Goal: Entertainment & Leisure: Browse casually

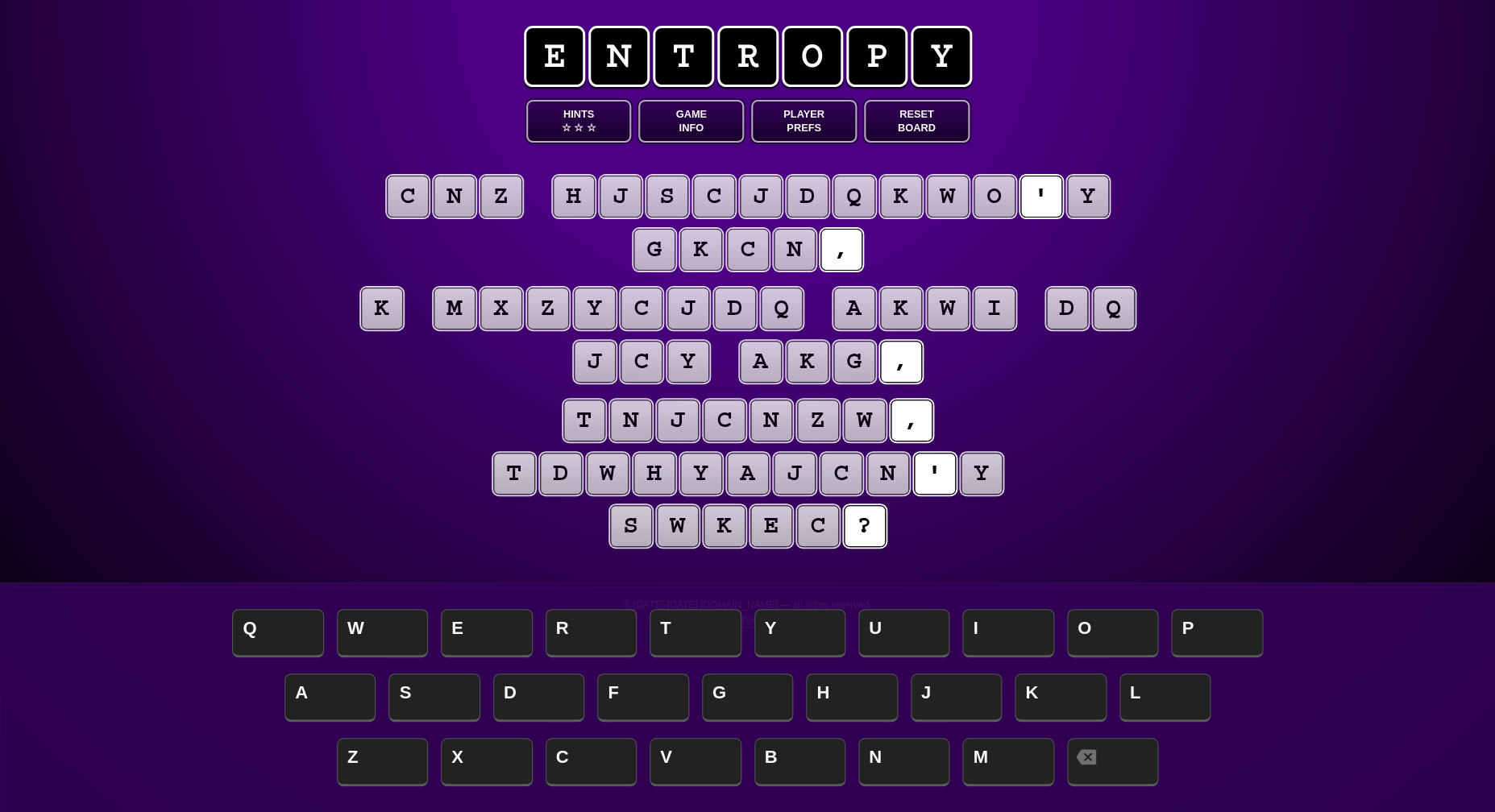
click at [970, 474] on puzzle-tile "y" at bounding box center [981, 473] width 42 height 42
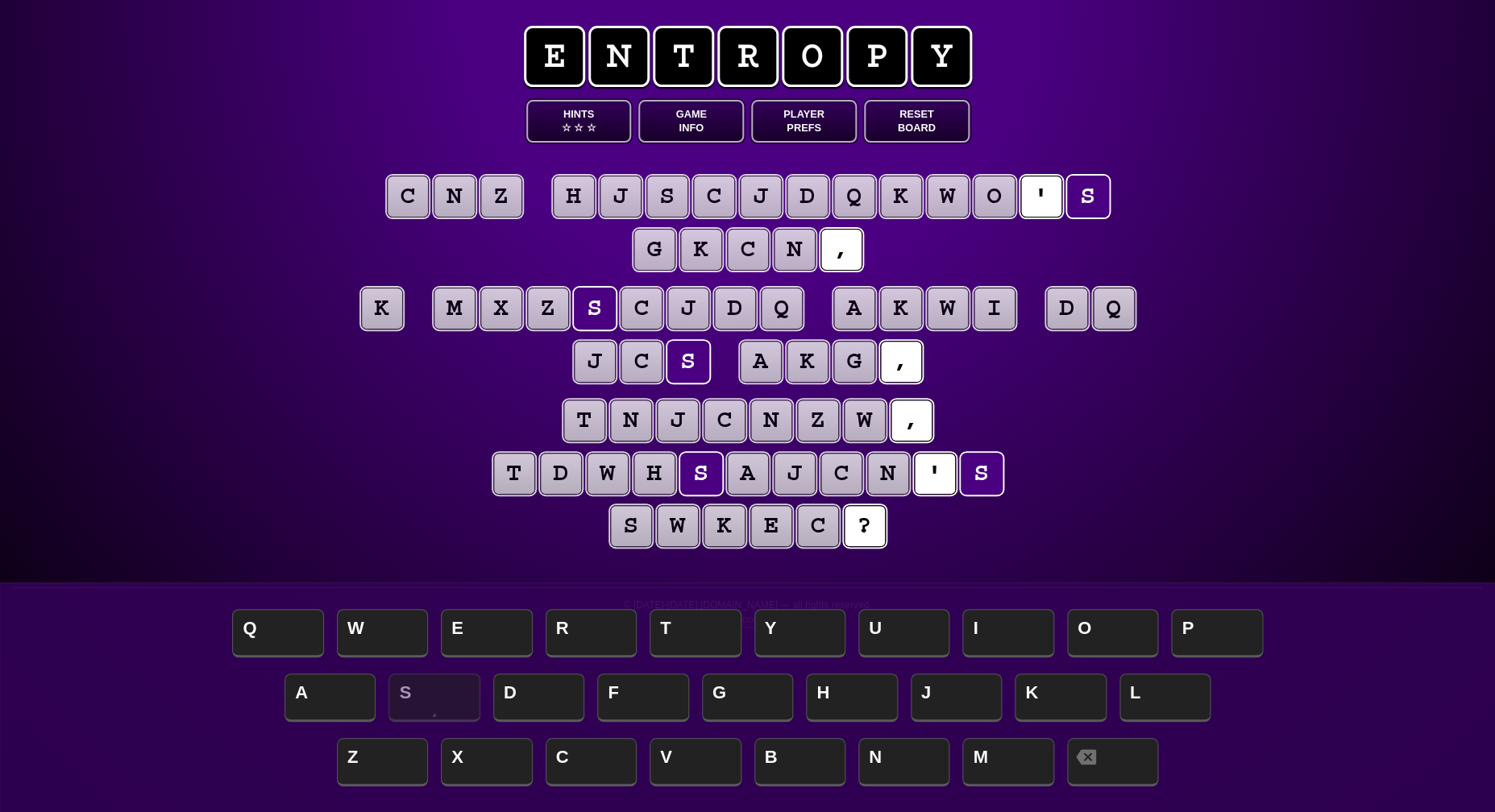
click at [391, 309] on puzzle-tile "k" at bounding box center [382, 309] width 42 height 42
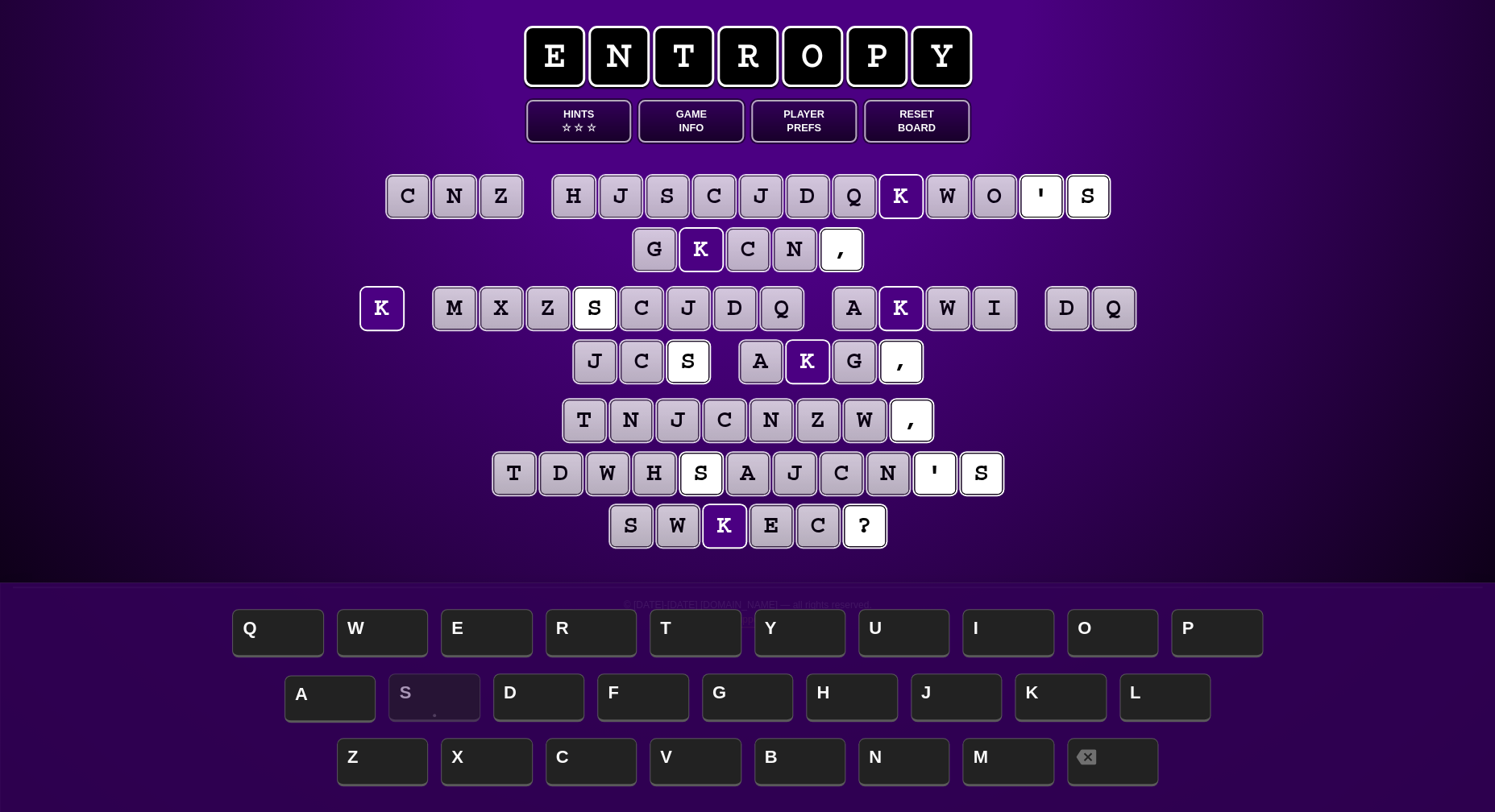
click at [336, 683] on span "A" at bounding box center [330, 698] width 91 height 47
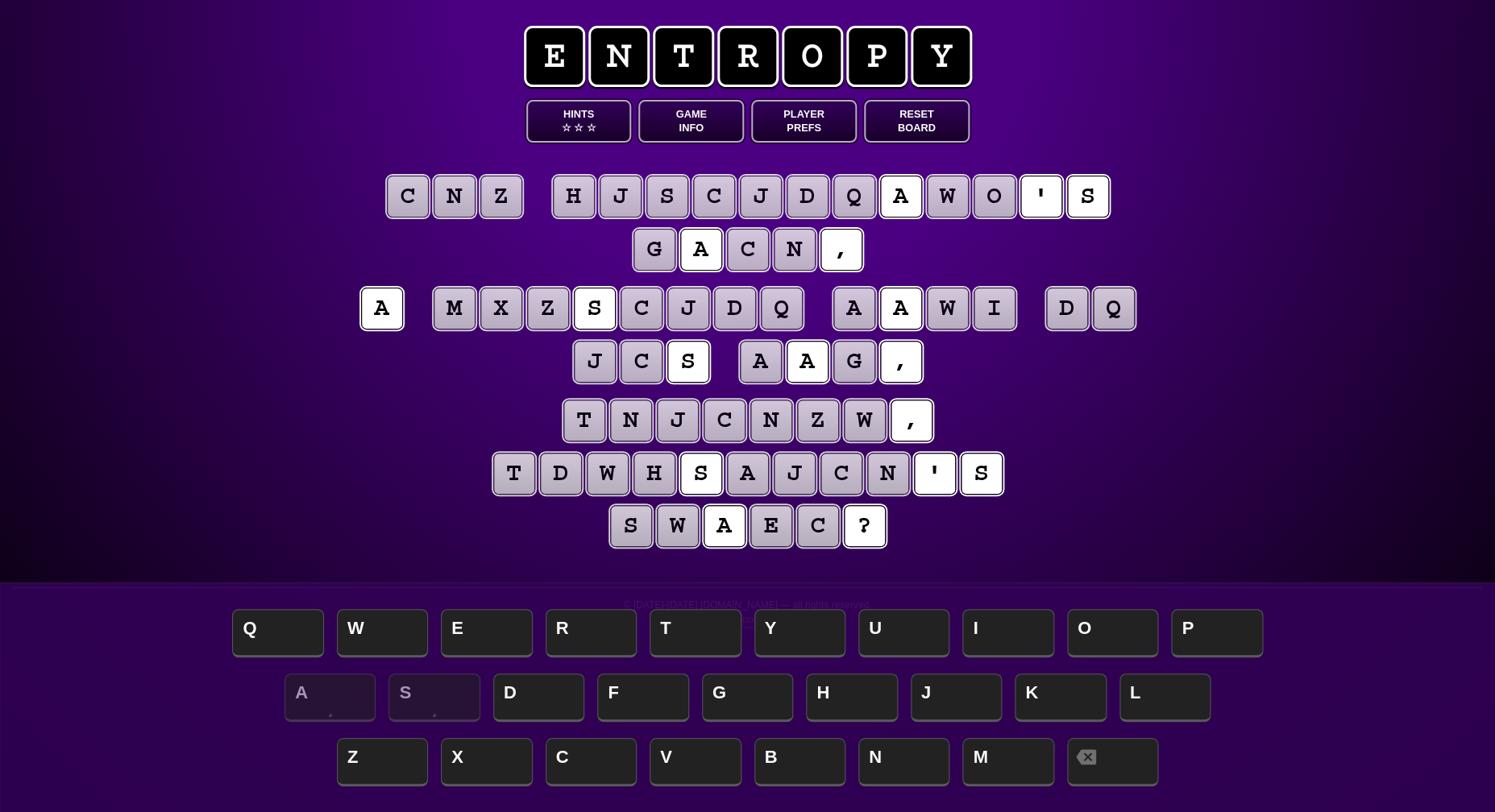
click at [506, 194] on puzzle-tile "z" at bounding box center [501, 197] width 42 height 42
click at [463, 196] on puzzle-tile "n" at bounding box center [454, 197] width 42 height 42
click at [416, 199] on puzzle-tile "c" at bounding box center [408, 197] width 42 height 42
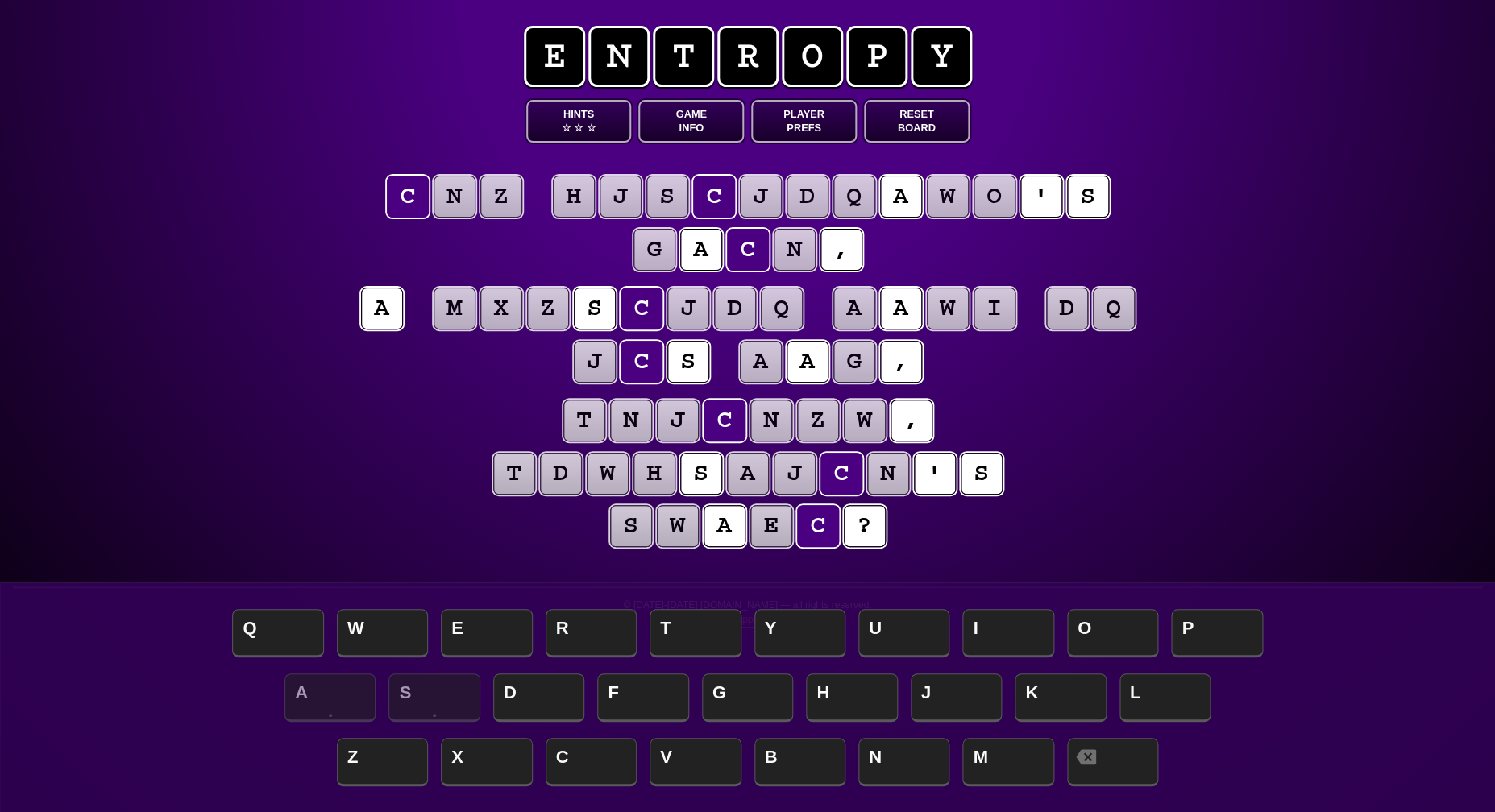
click at [240, 285] on div "e n t r o p y Hints ☆ ☆ ☆ Game Info Player Prefs Reset Board c n z h j s c j d …" at bounding box center [748, 406] width 1495 height 812
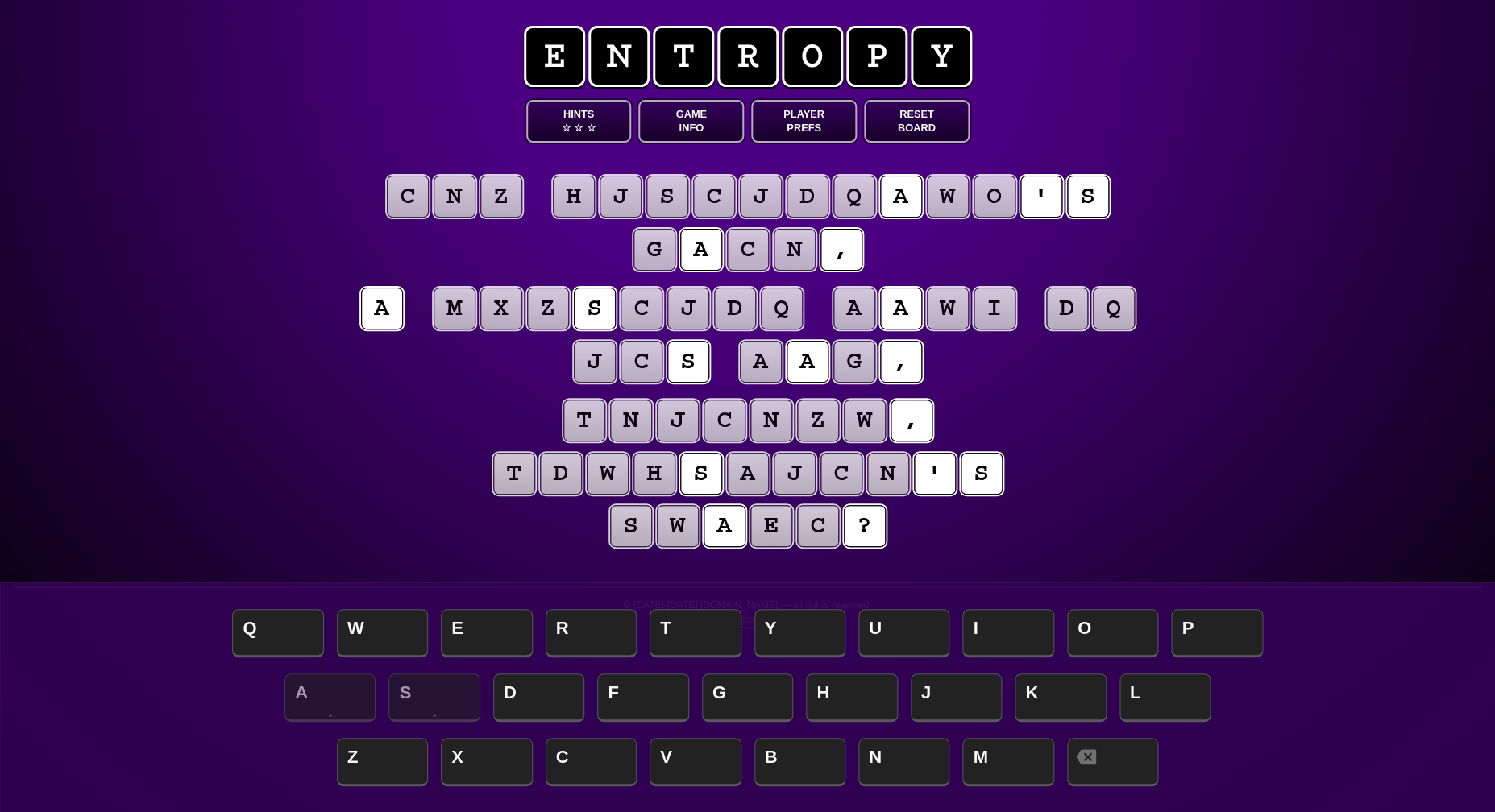
scroll to position [-1, 0]
click at [1062, 322] on puzzle-tile "d" at bounding box center [1067, 309] width 42 height 42
click at [1103, 321] on puzzle-tile "q" at bounding box center [1113, 309] width 42 height 42
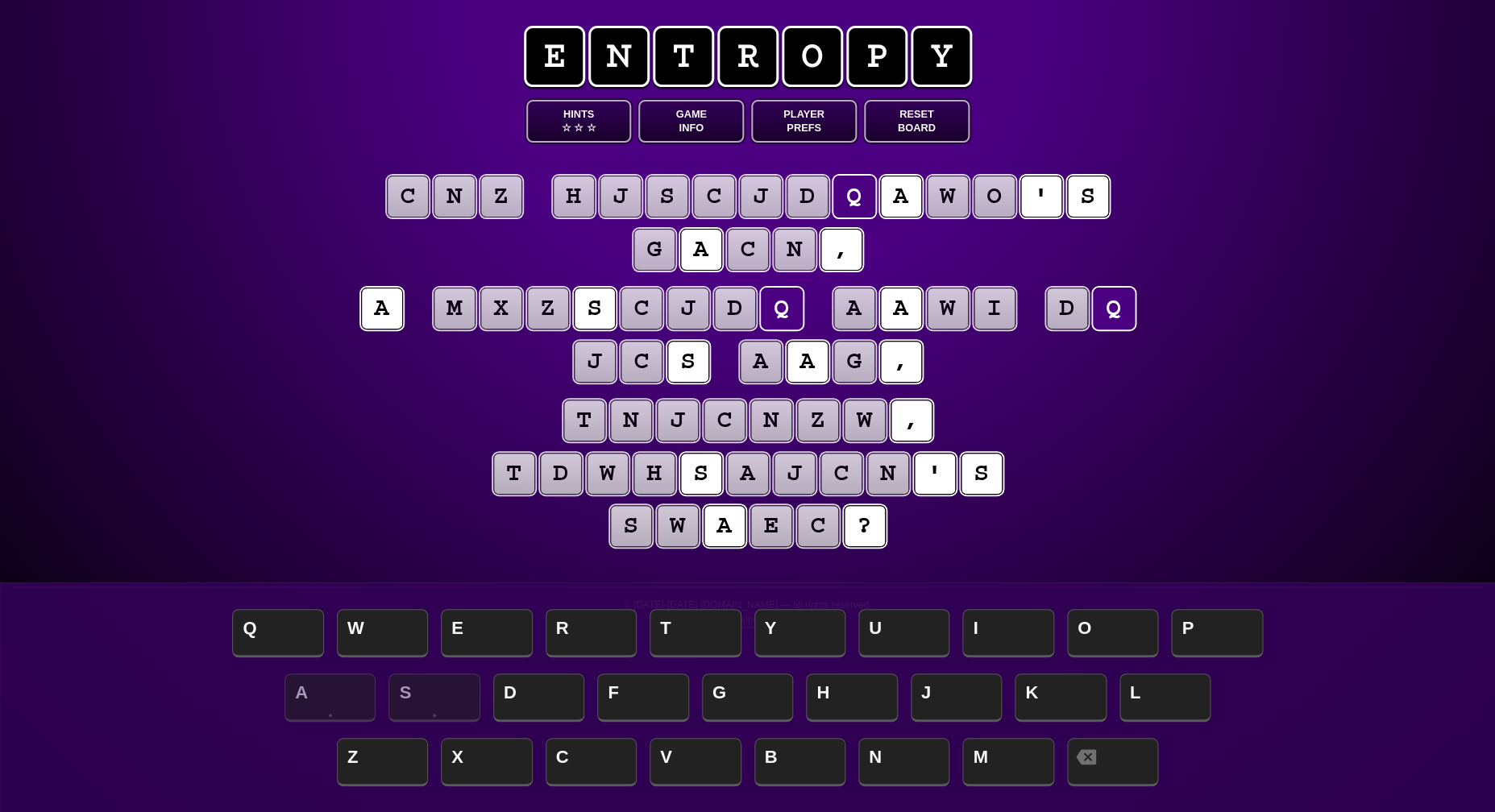
click at [1012, 399] on puzzle-line "t n j c n z w , t d w h s a j c n ' s s w a e c ?" at bounding box center [748, 475] width 825 height 159
click at [786, 474] on puzzle-tile "j" at bounding box center [794, 473] width 42 height 42
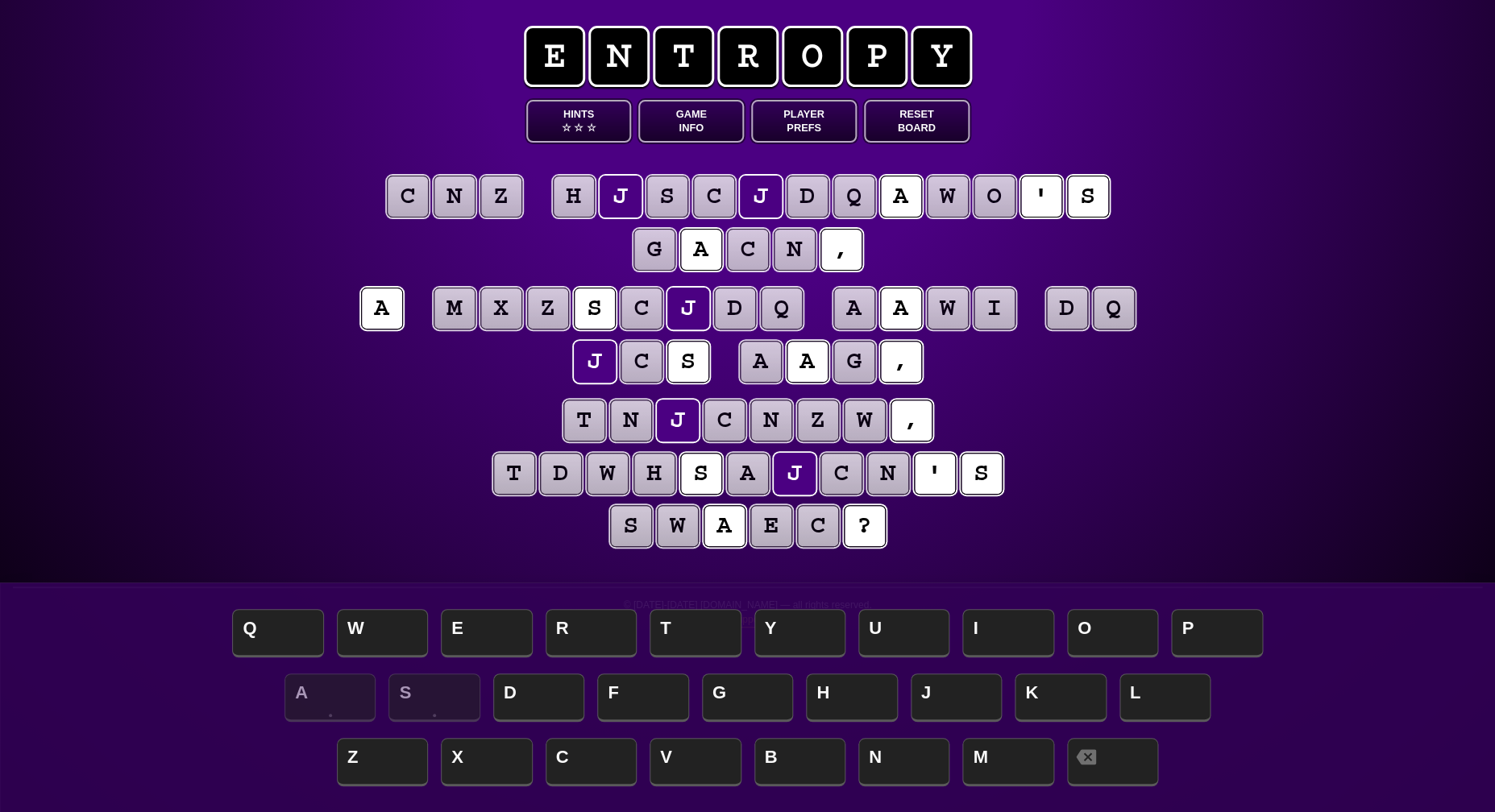
click at [841, 477] on puzzle-tile "c" at bounding box center [841, 473] width 42 height 42
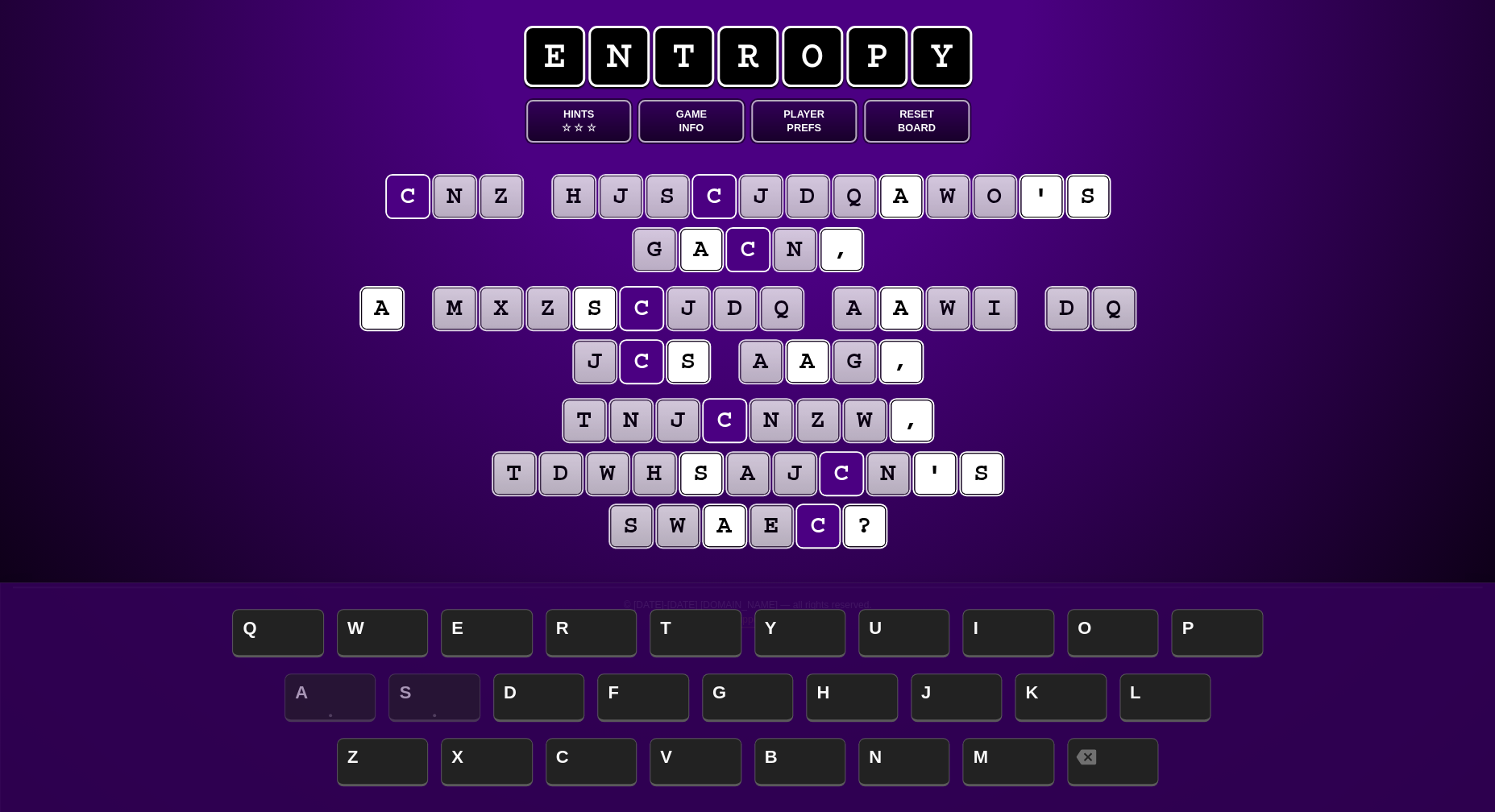
click at [886, 476] on puzzle-tile "n" at bounding box center [888, 473] width 42 height 42
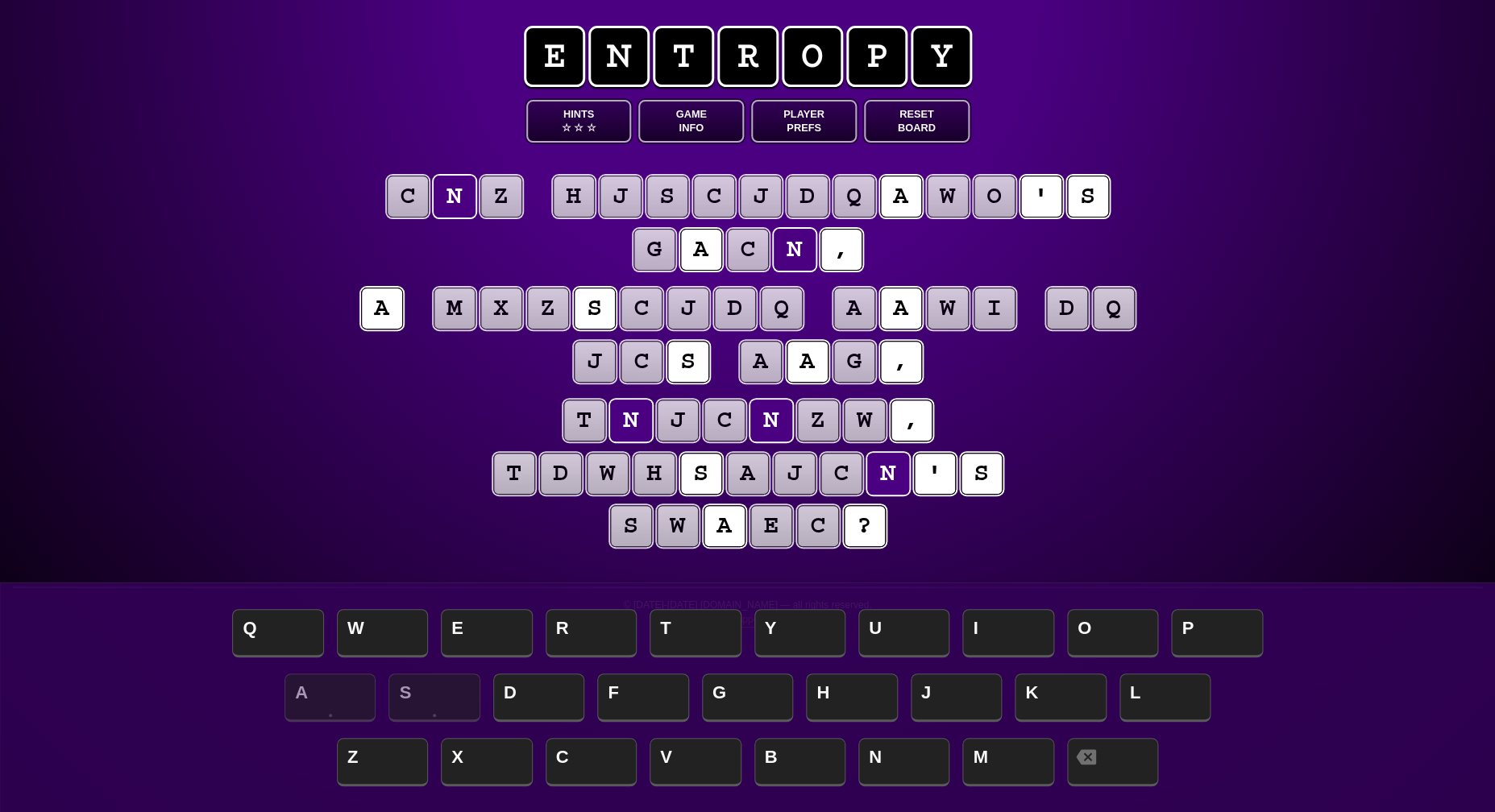
click at [843, 478] on puzzle-tile "c" at bounding box center [841, 473] width 42 height 42
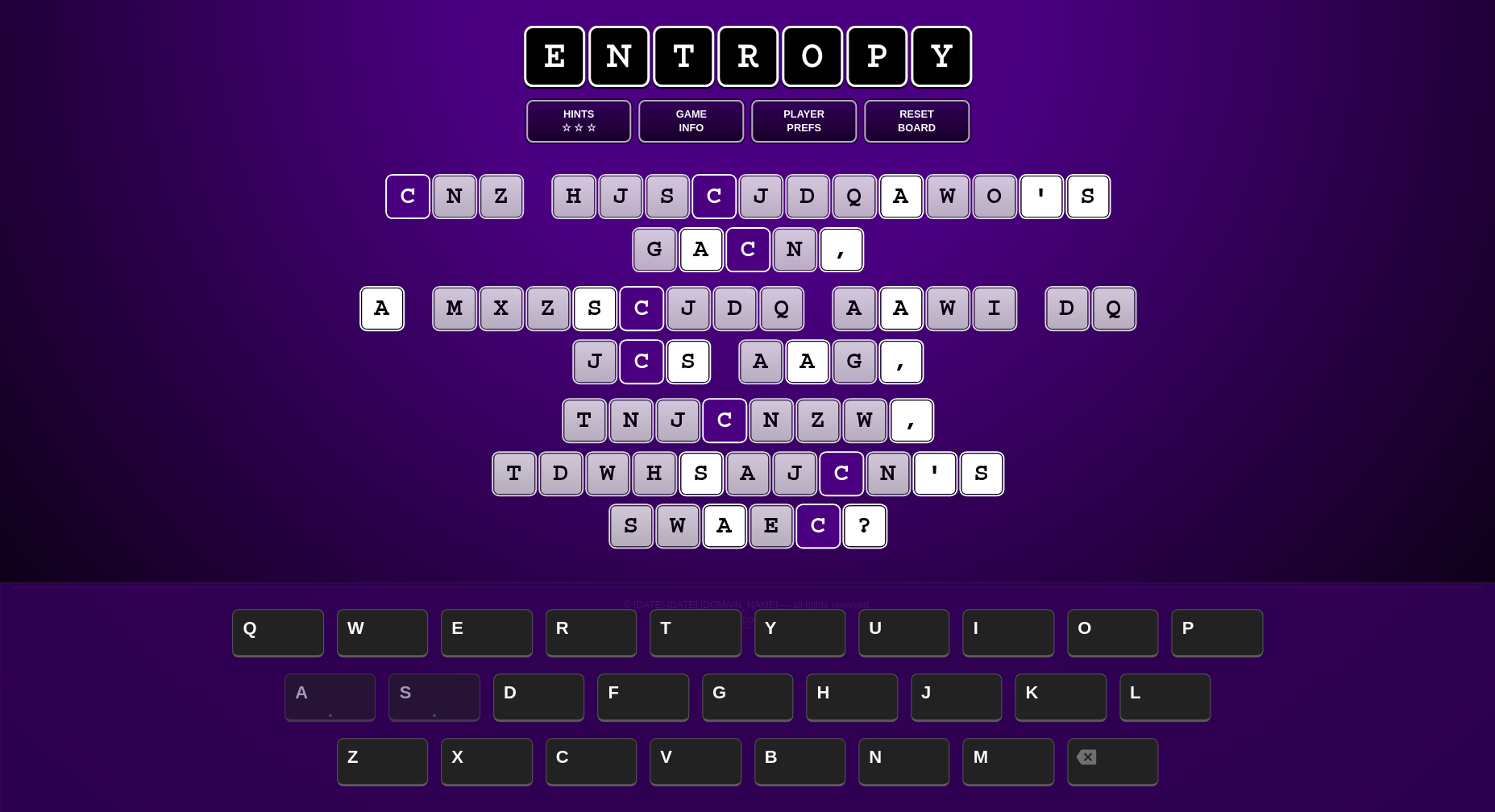
click at [387, 481] on puzzle-line "t n j c n z w , t d w h s a j c n ' s s w a e c ?" at bounding box center [748, 475] width 825 height 159
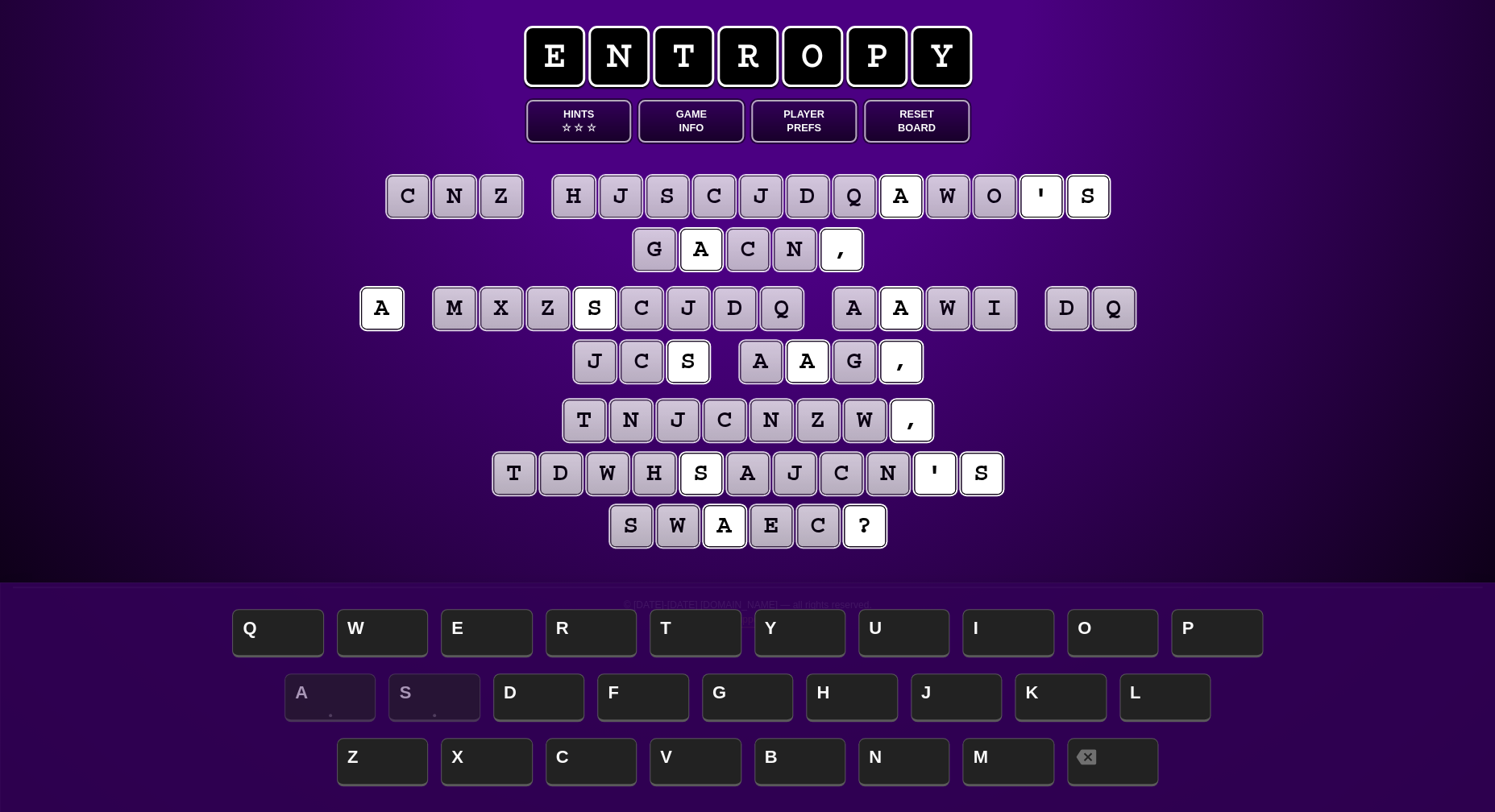
click at [638, 306] on puzzle-tile "c" at bounding box center [641, 309] width 42 height 42
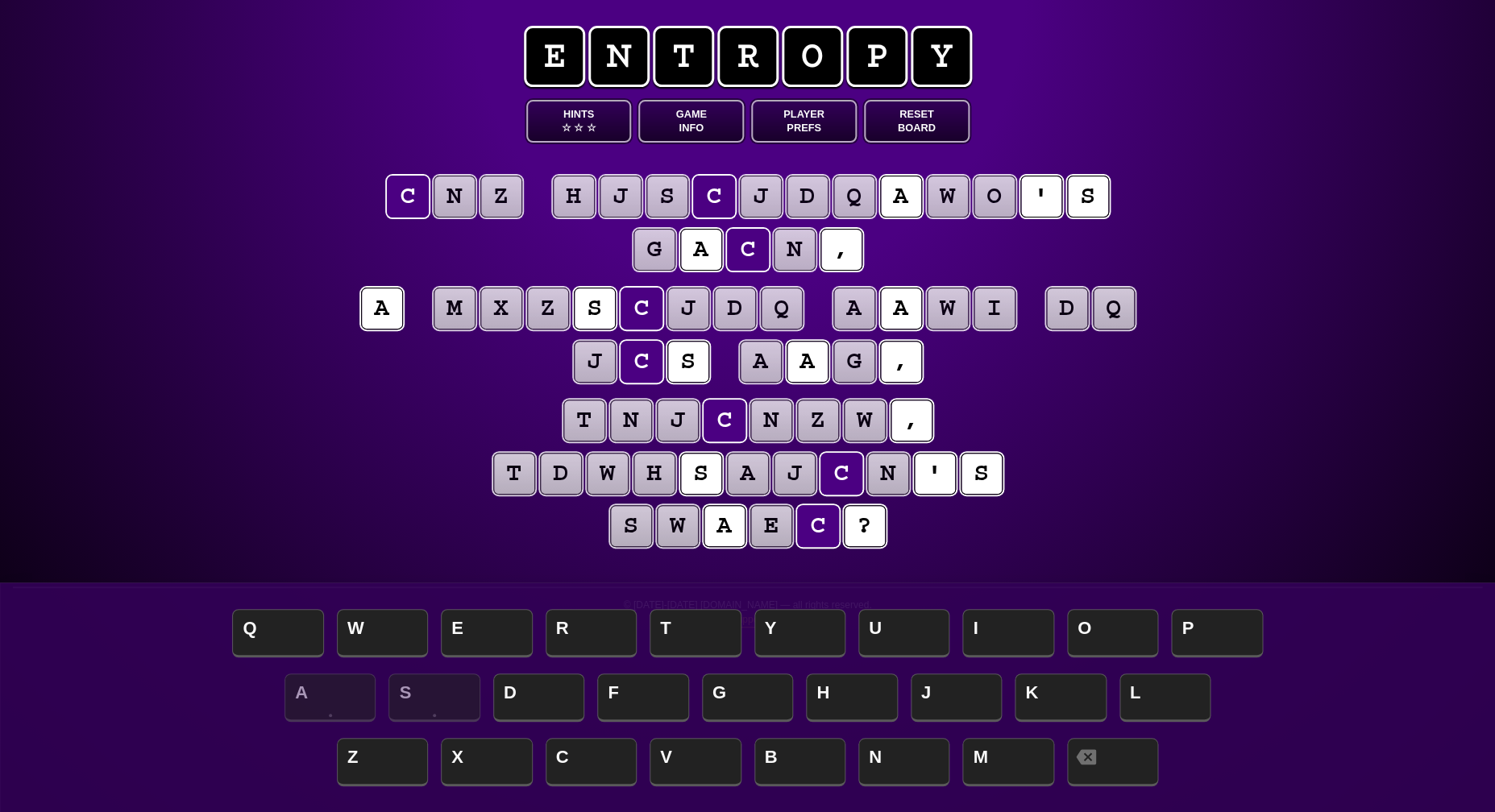
click at [684, 308] on puzzle-tile "j" at bounding box center [688, 309] width 42 height 42
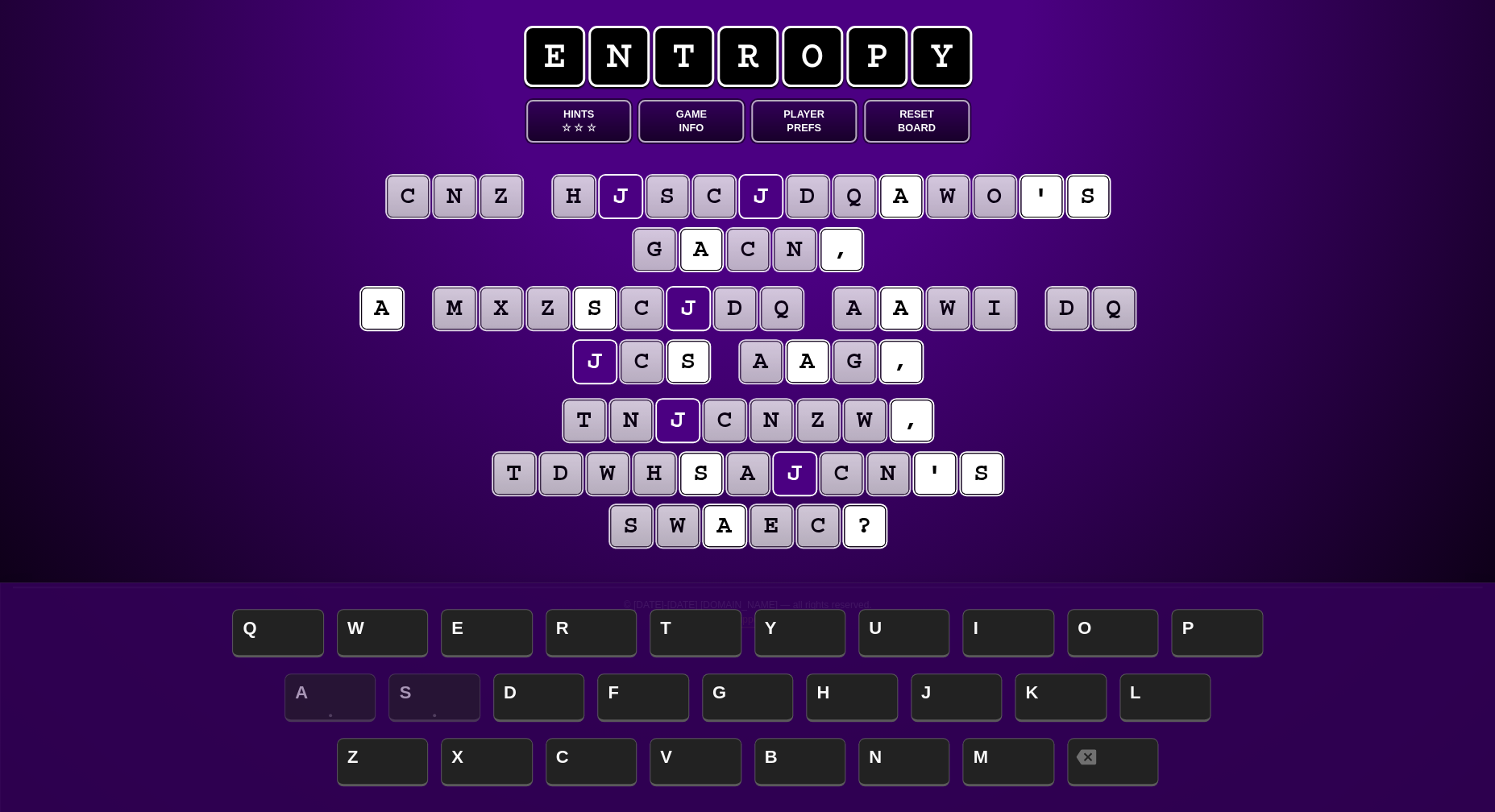
click at [735, 308] on puzzle-tile "d" at bounding box center [735, 309] width 42 height 42
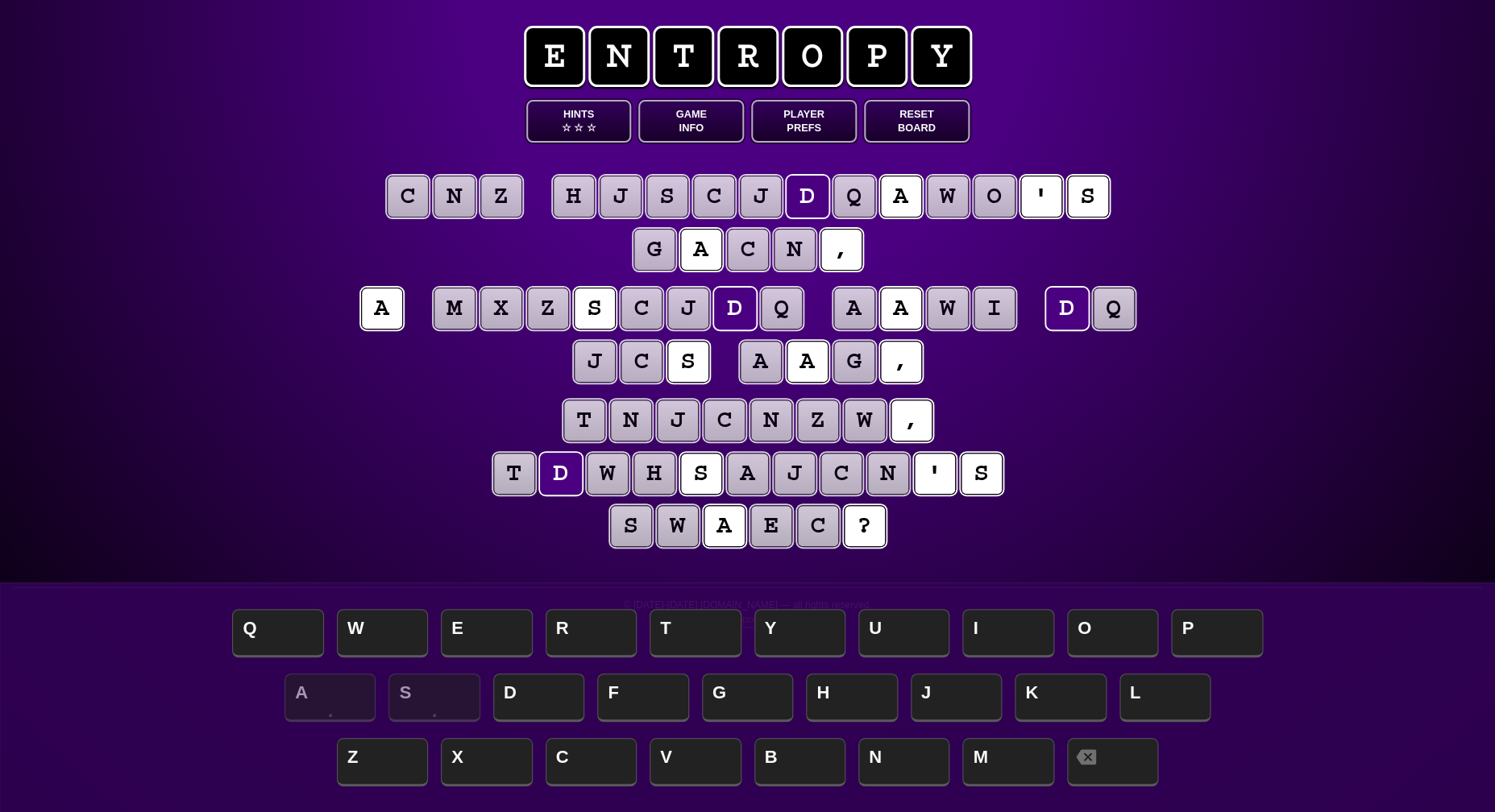
click at [783, 309] on puzzle-tile "q" at bounding box center [781, 309] width 42 height 42
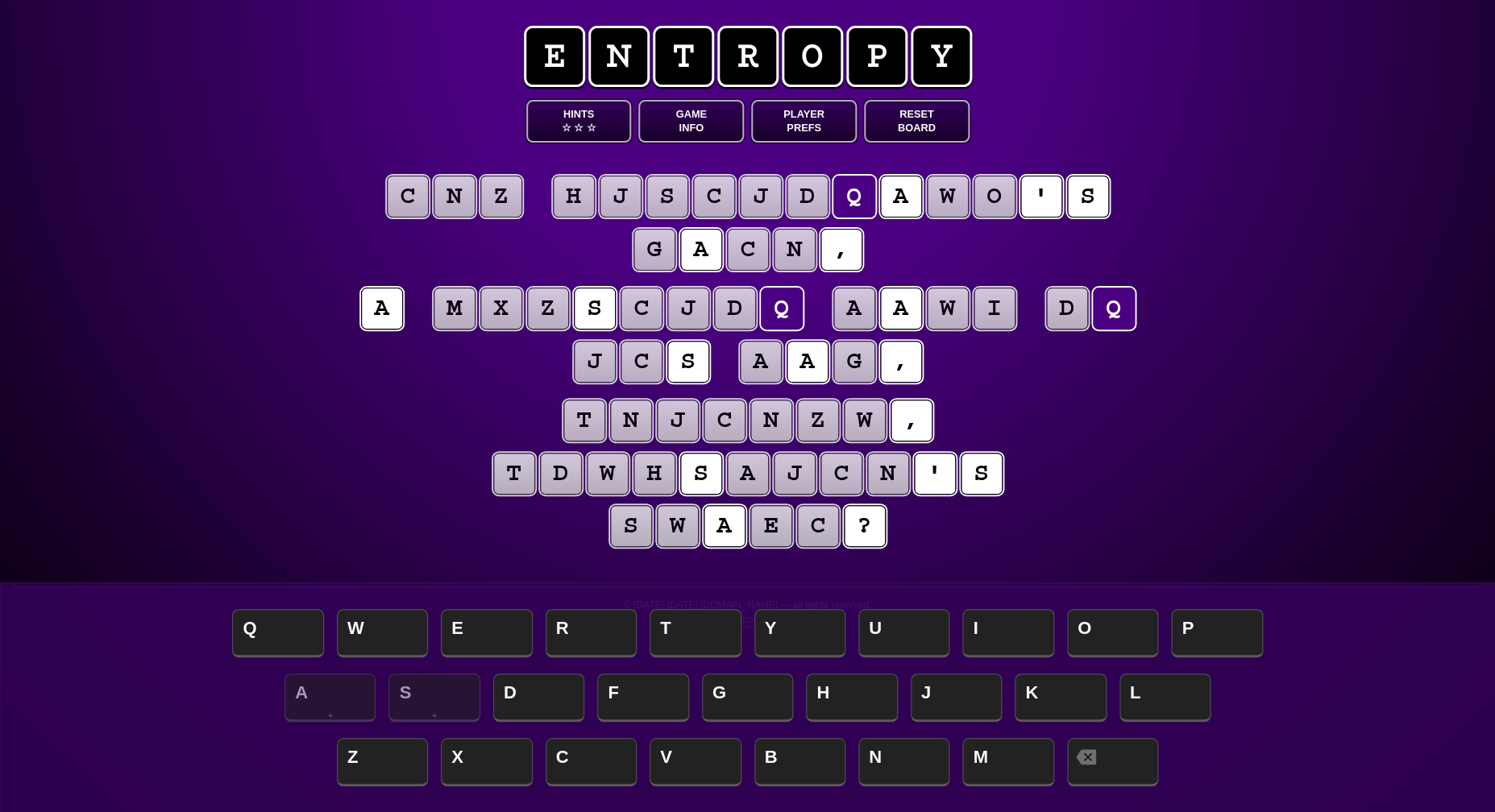
click at [736, 309] on puzzle-tile "d" at bounding box center [735, 309] width 42 height 42
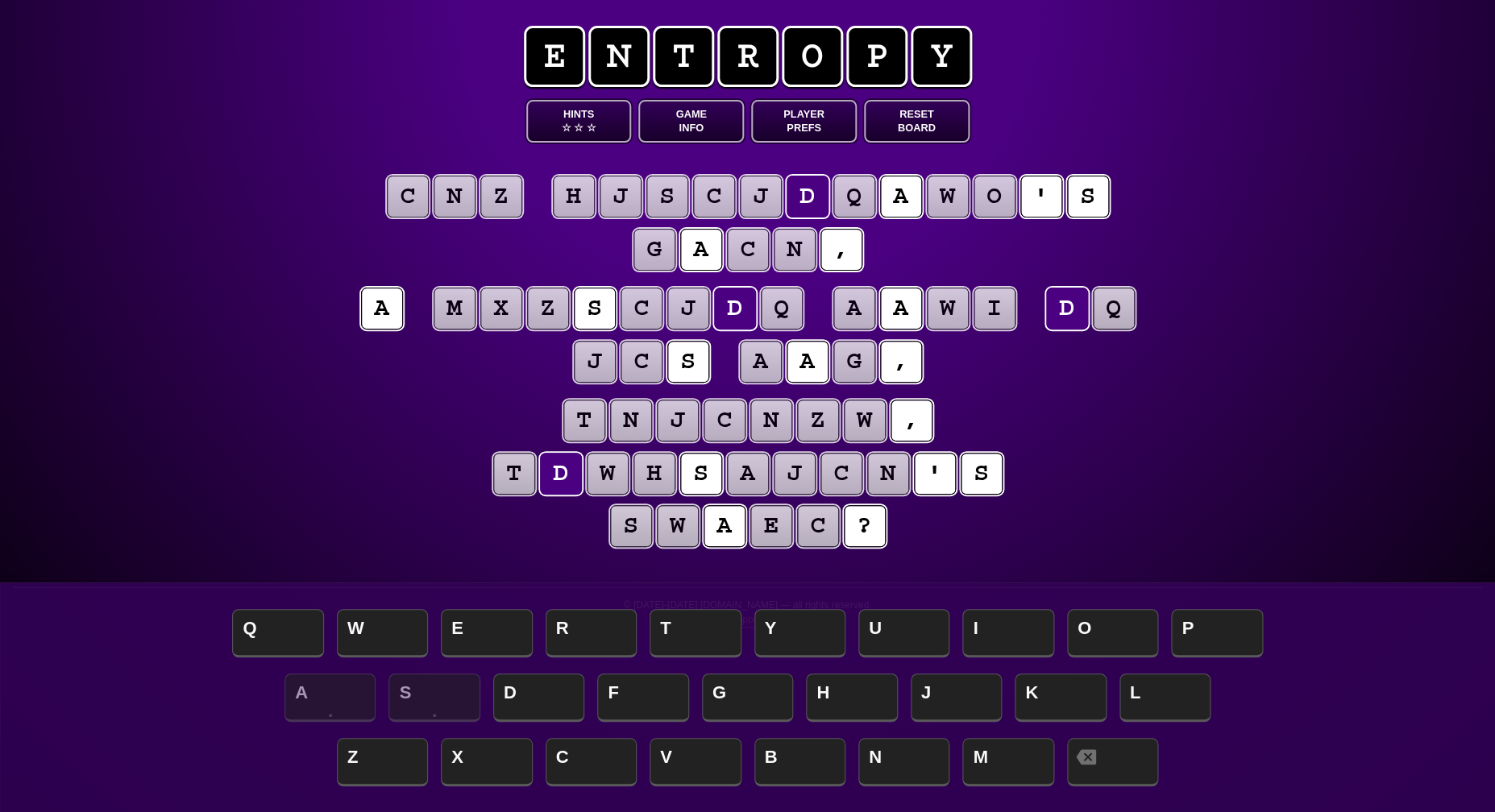
click at [783, 309] on puzzle-tile "q" at bounding box center [781, 309] width 42 height 42
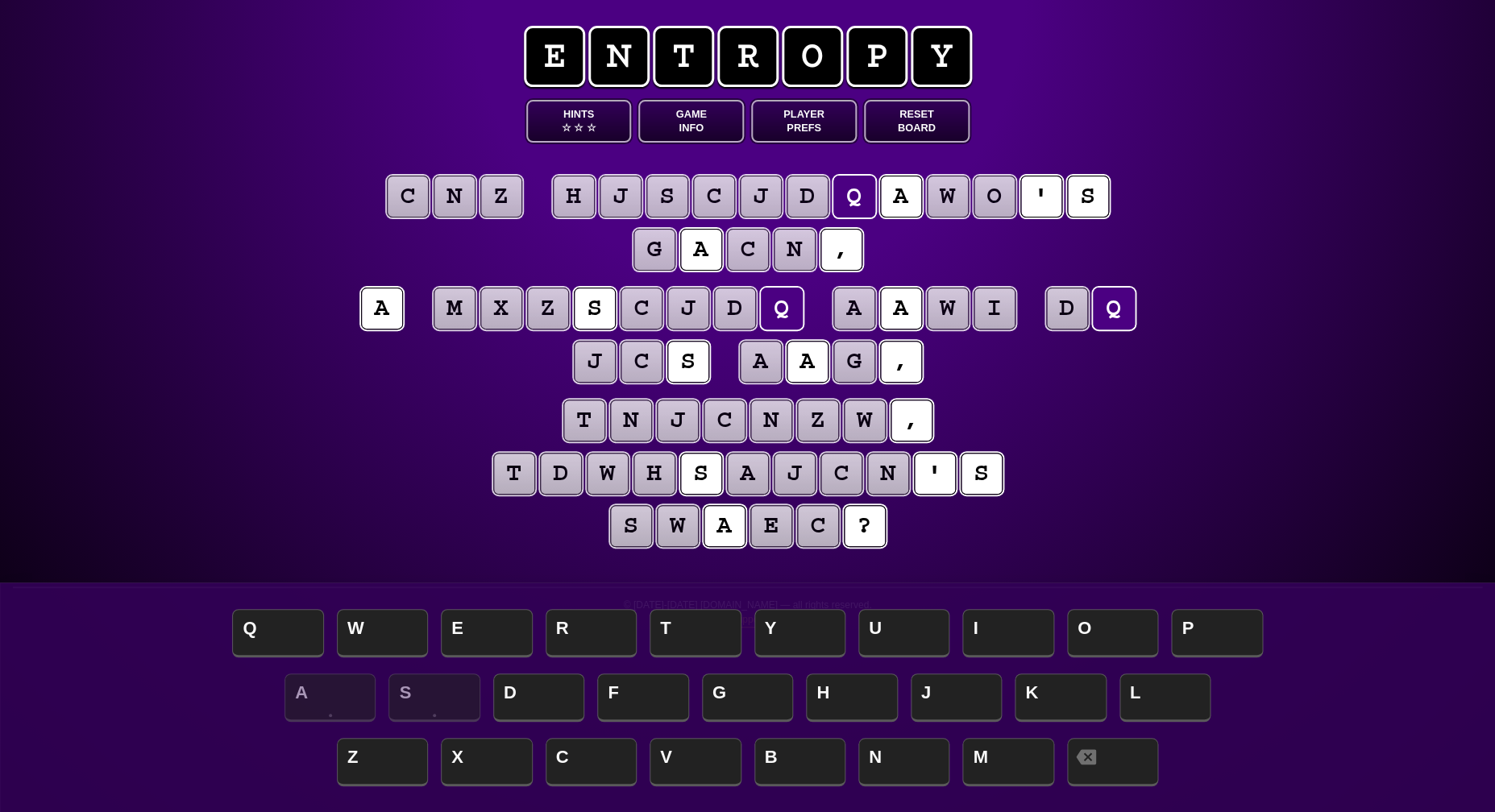
click at [499, 266] on puzzle-line "c n z h j s c j d q a w o ' s g a c n ," at bounding box center [748, 224] width 825 height 105
click at [774, 422] on puzzle-tile "n" at bounding box center [771, 421] width 42 height 42
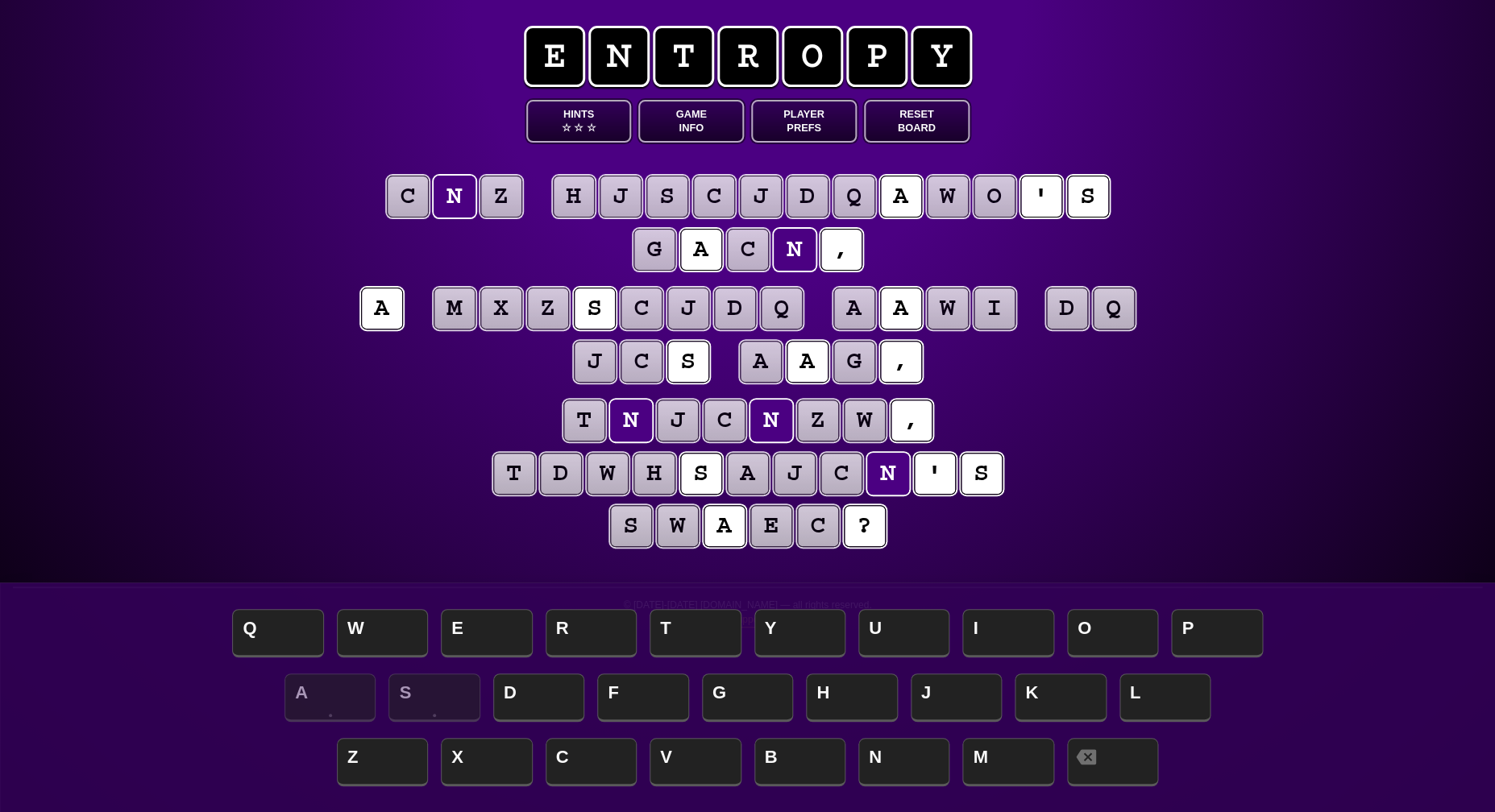
click at [807, 422] on puzzle-tile "z" at bounding box center [817, 421] width 42 height 42
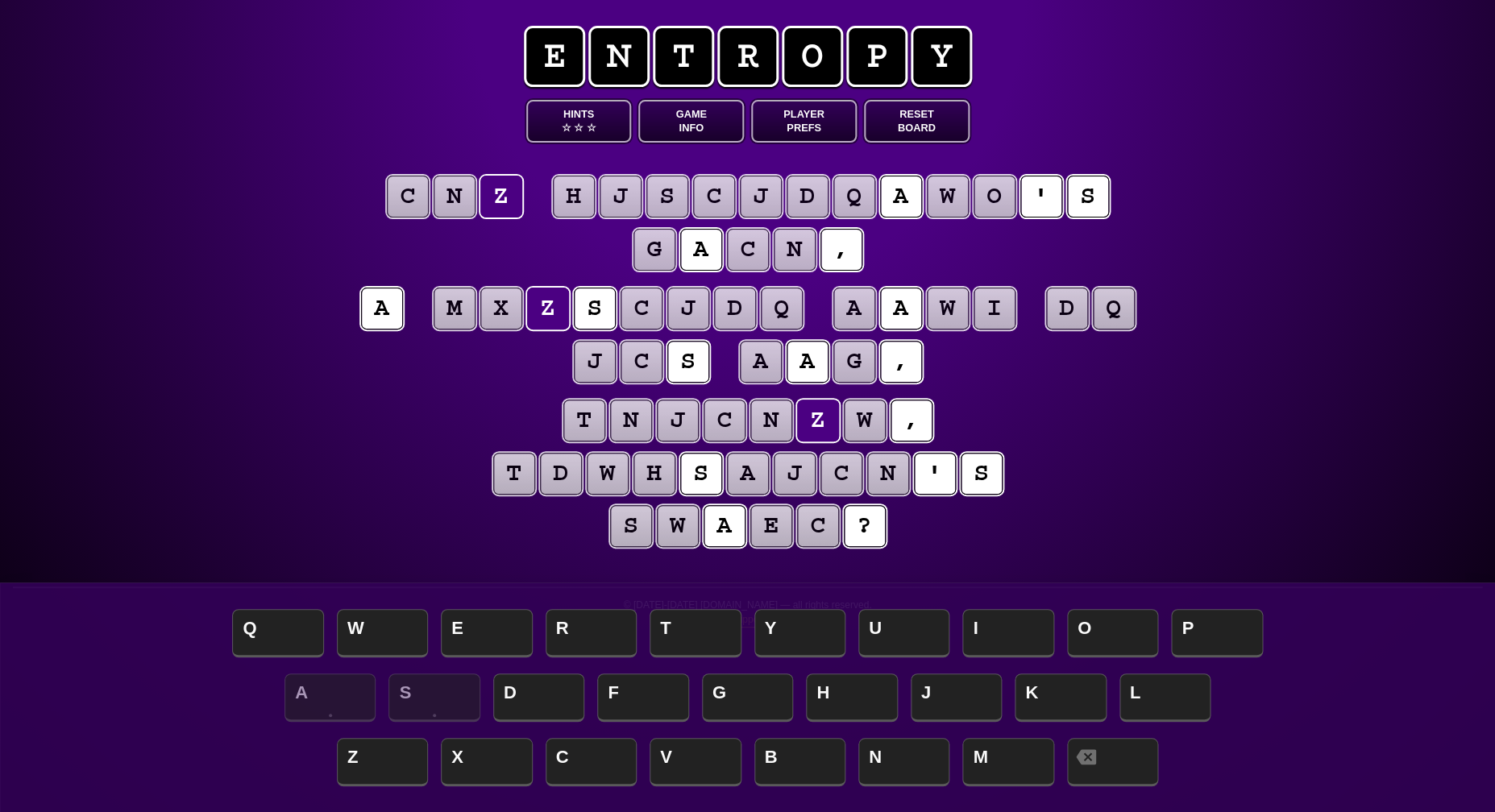
click at [855, 418] on puzzle-tile "w" at bounding box center [865, 421] width 42 height 42
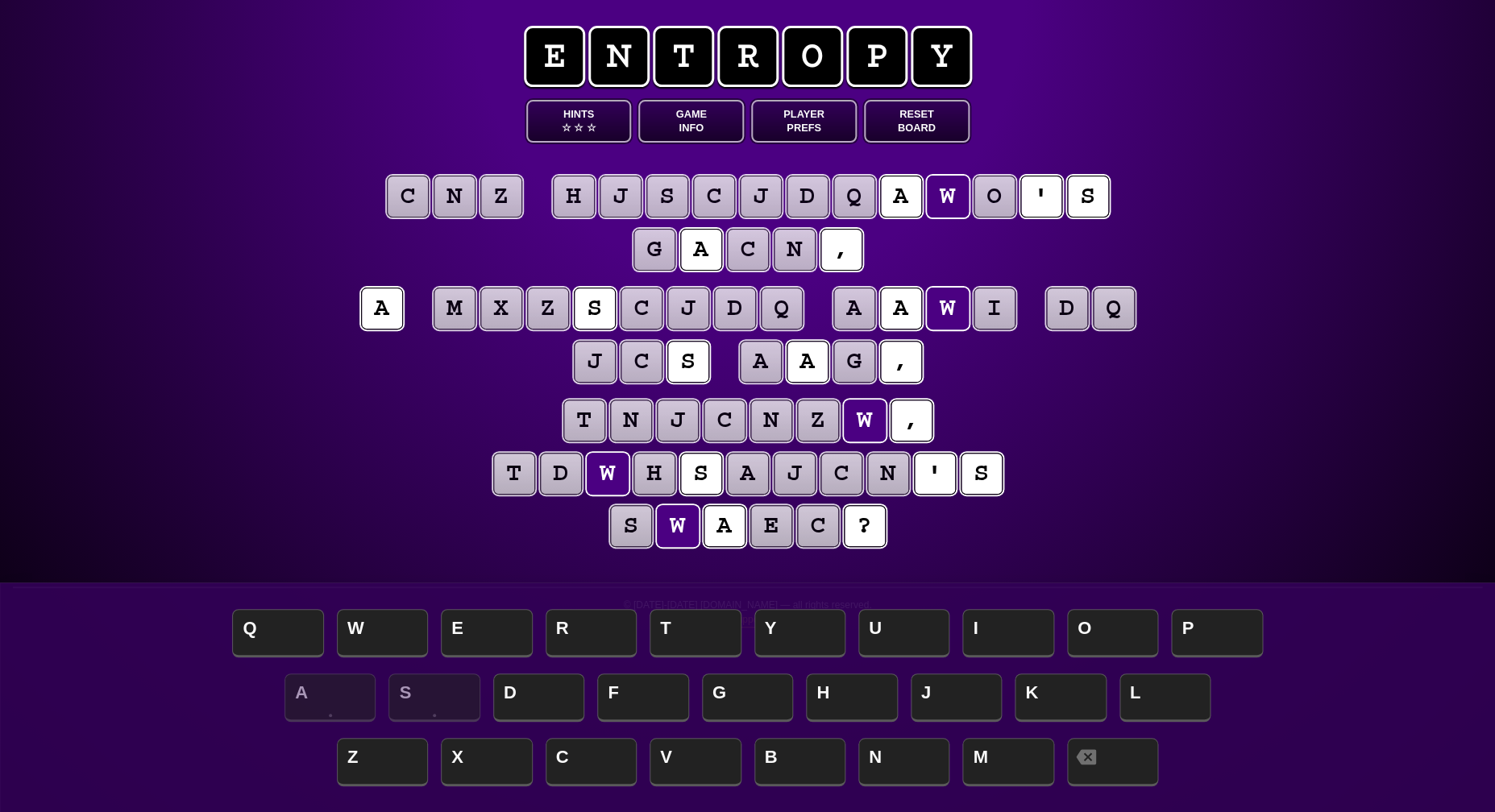
click at [313, 408] on div "e n t r o p y Hints ☆ ☆ ☆ Game Info Player Prefs Reset Board c n z h j s c j d …" at bounding box center [748, 406] width 1495 height 812
click at [684, 119] on button "Game Info" at bounding box center [691, 122] width 105 height 43
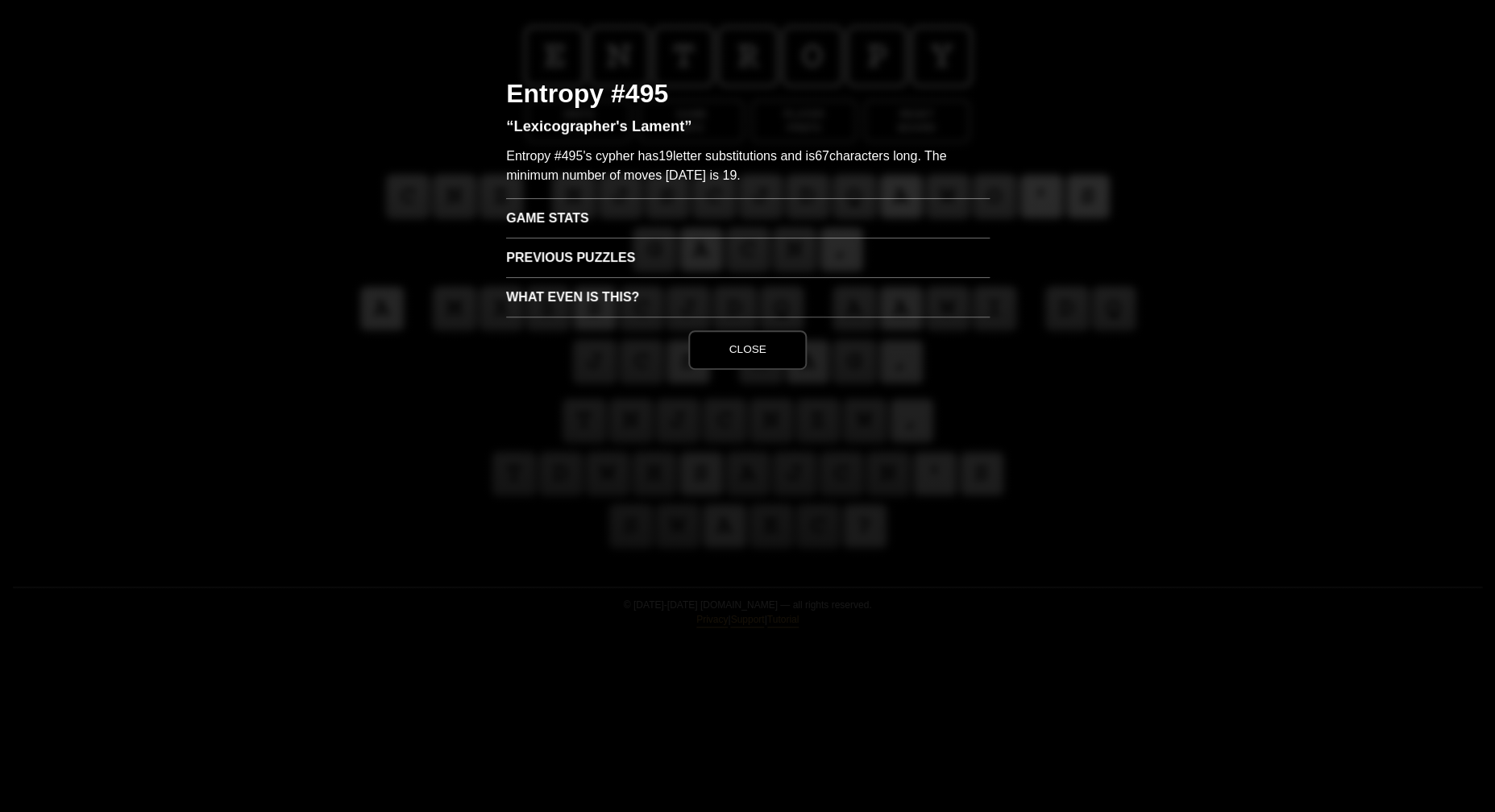
click at [583, 228] on h3 "Game Stats" at bounding box center [748, 218] width 484 height 40
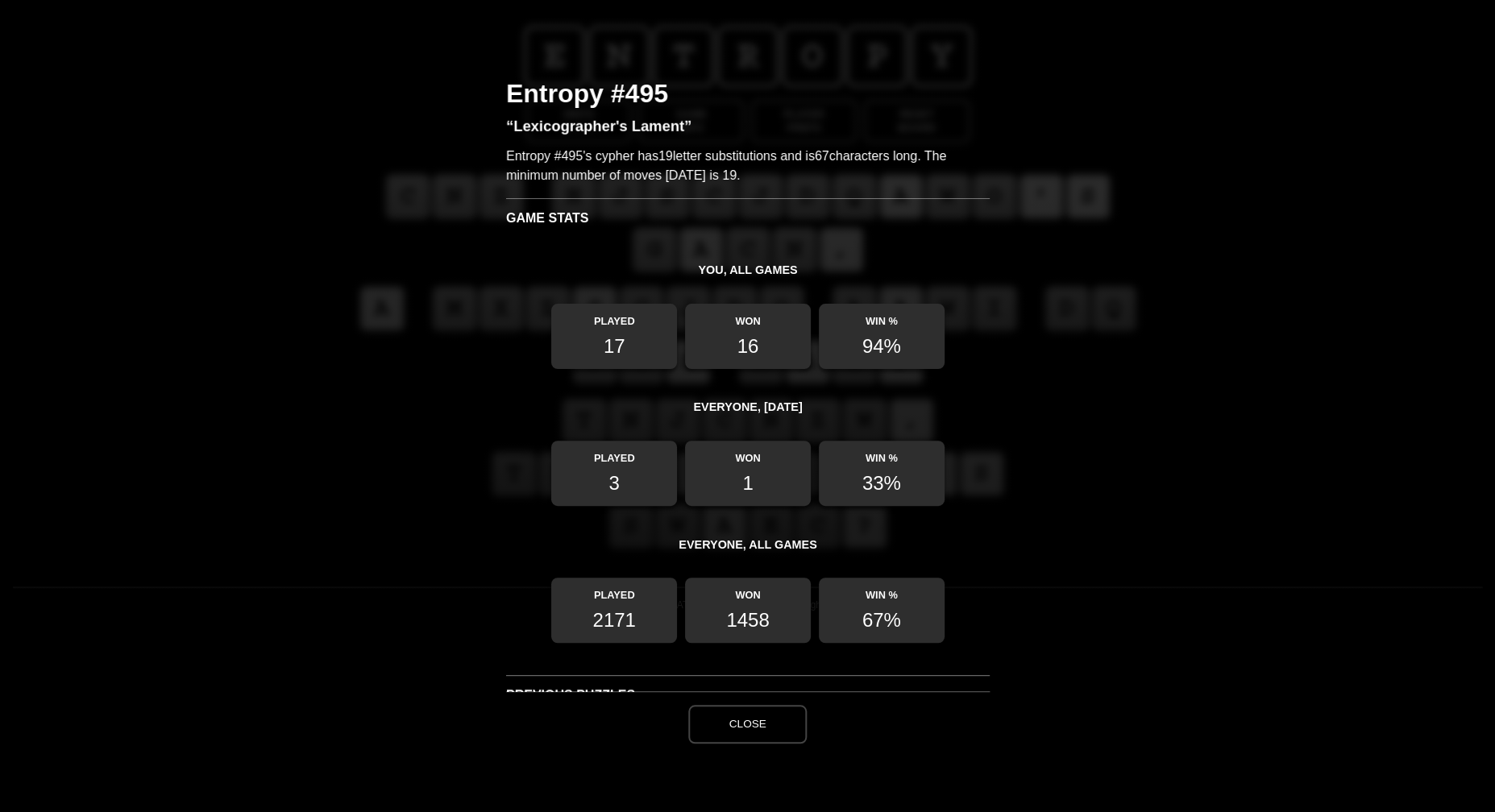
click at [455, 376] on div "Hints None available yet! Hints are tiered and become active at different stage…" at bounding box center [748, 406] width 1495 height 812
click at [741, 722] on button "Close" at bounding box center [747, 724] width 117 height 39
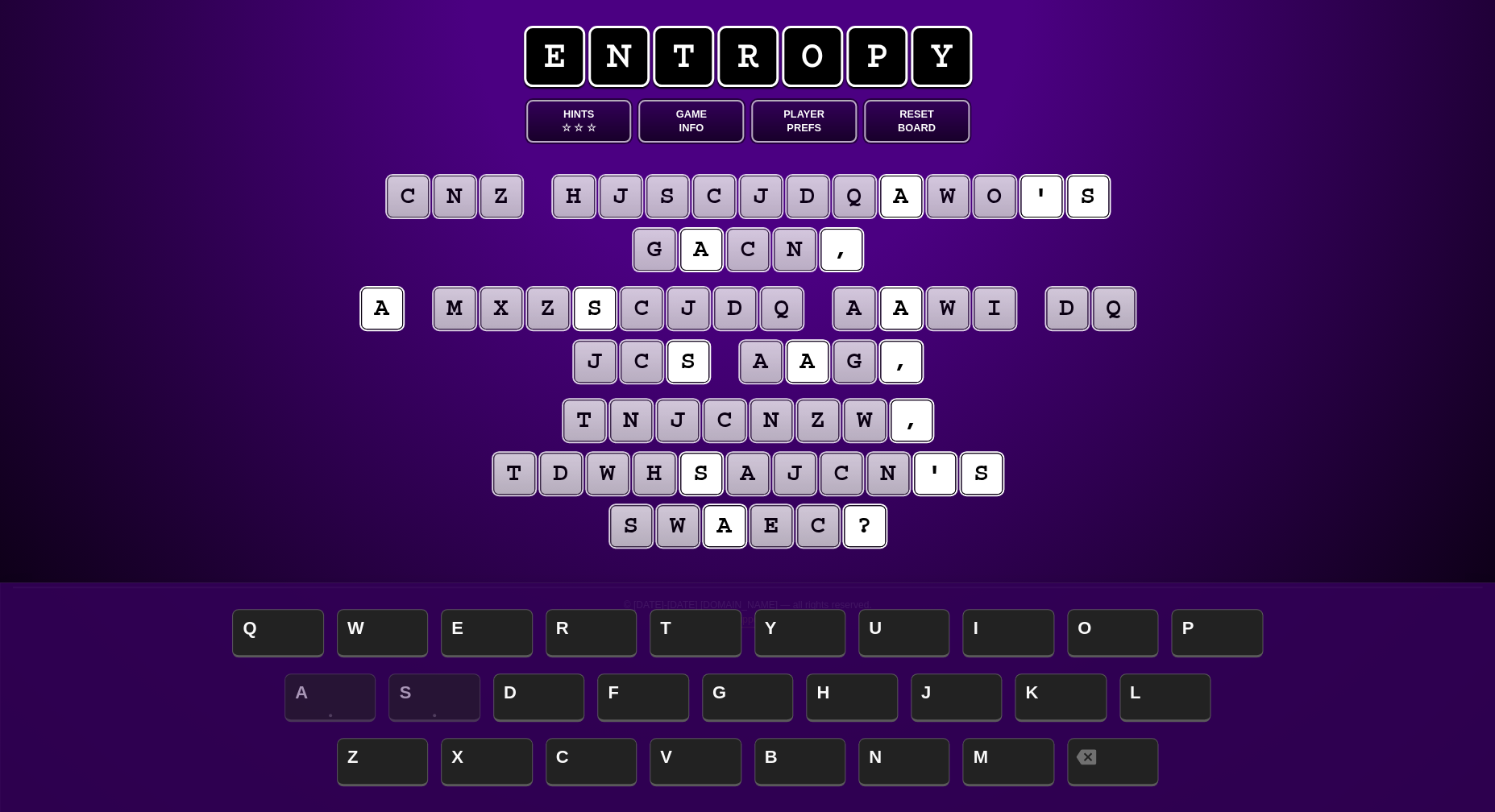
click at [413, 209] on puzzle-tile "c" at bounding box center [408, 197] width 42 height 42
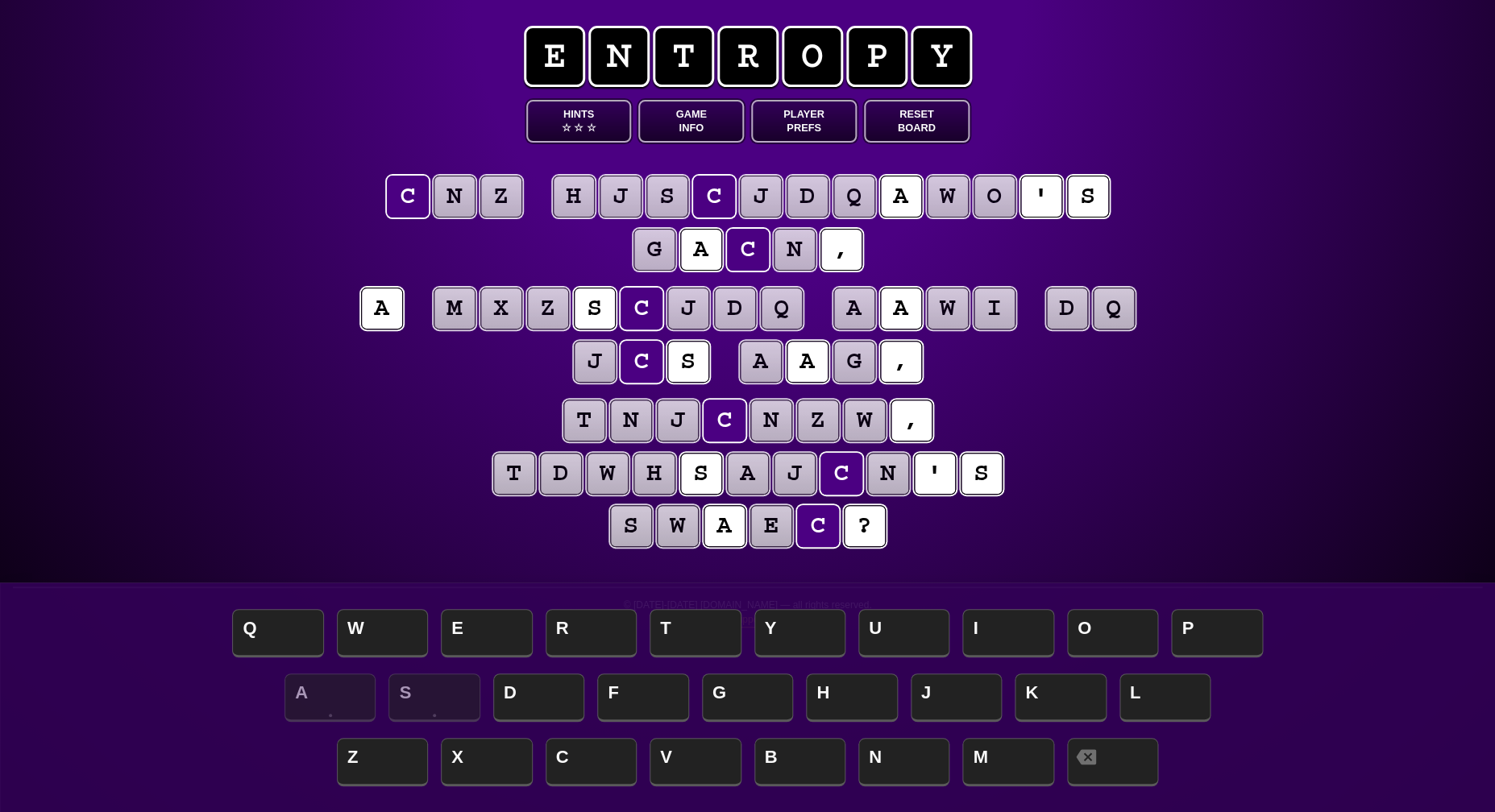
click at [588, 371] on puzzle-tile "j" at bounding box center [594, 361] width 42 height 42
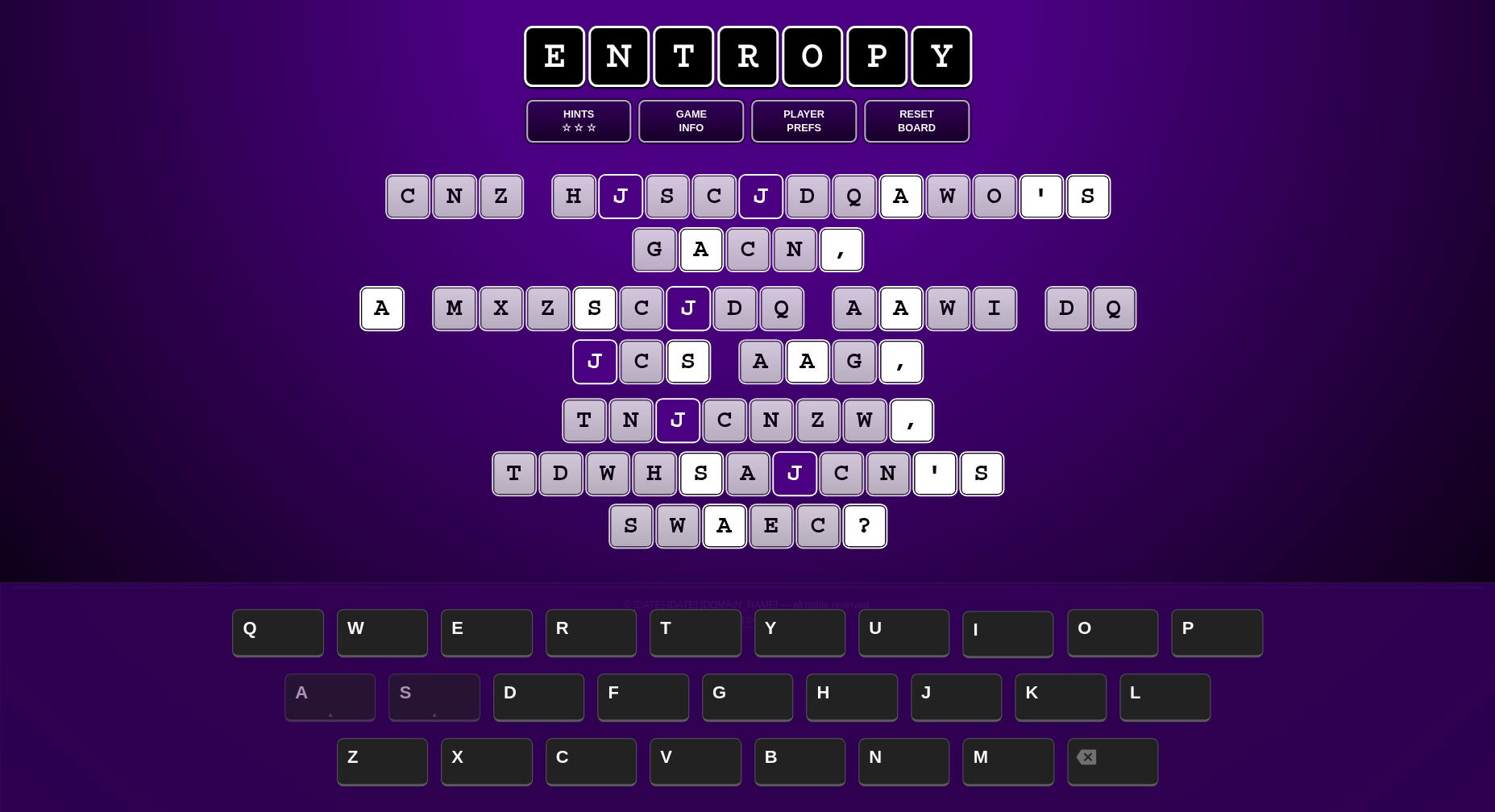
click at [1010, 627] on span "I" at bounding box center [1008, 634] width 91 height 47
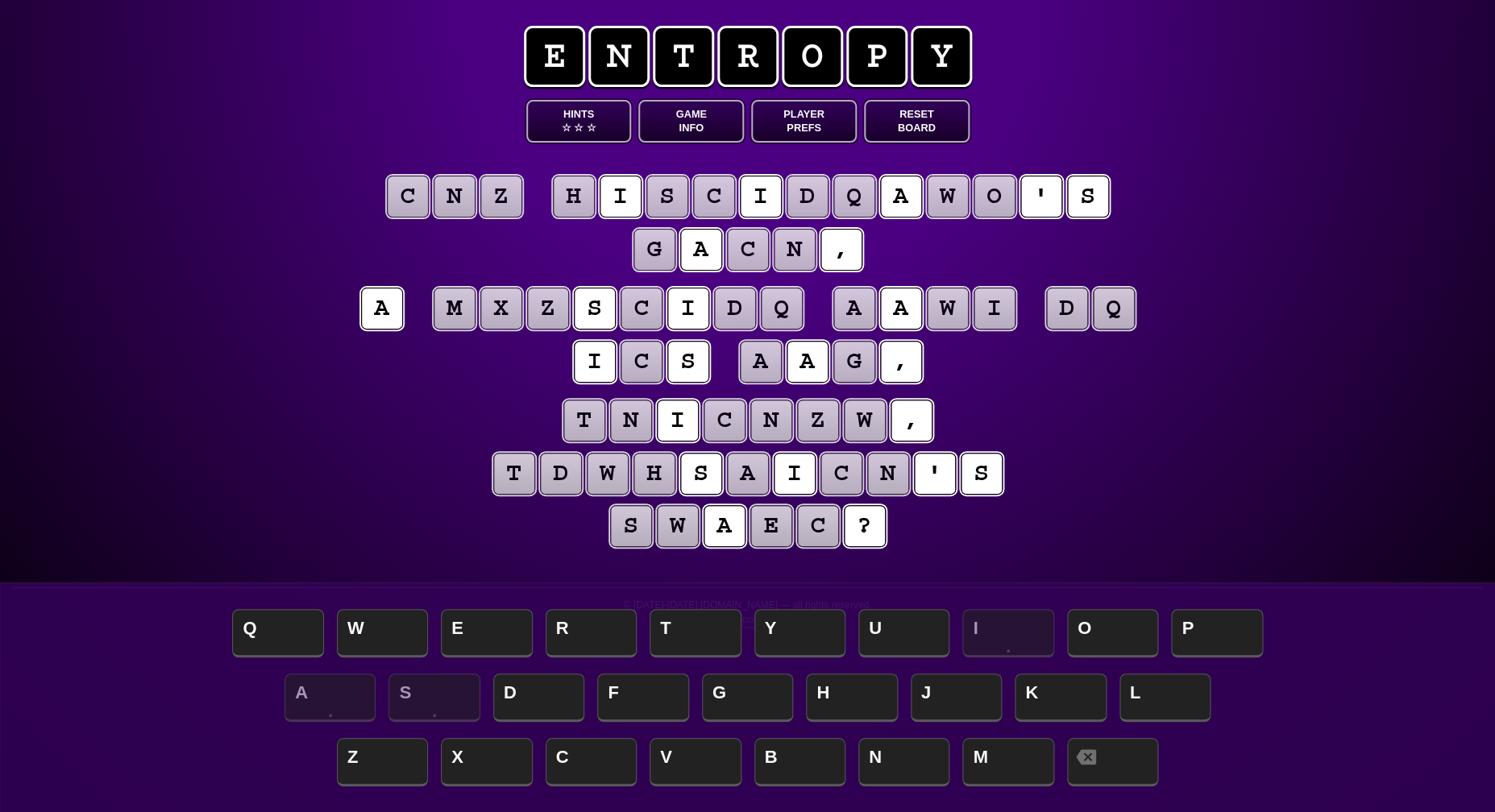
click at [644, 364] on puzzle-tile "c" at bounding box center [641, 361] width 42 height 42
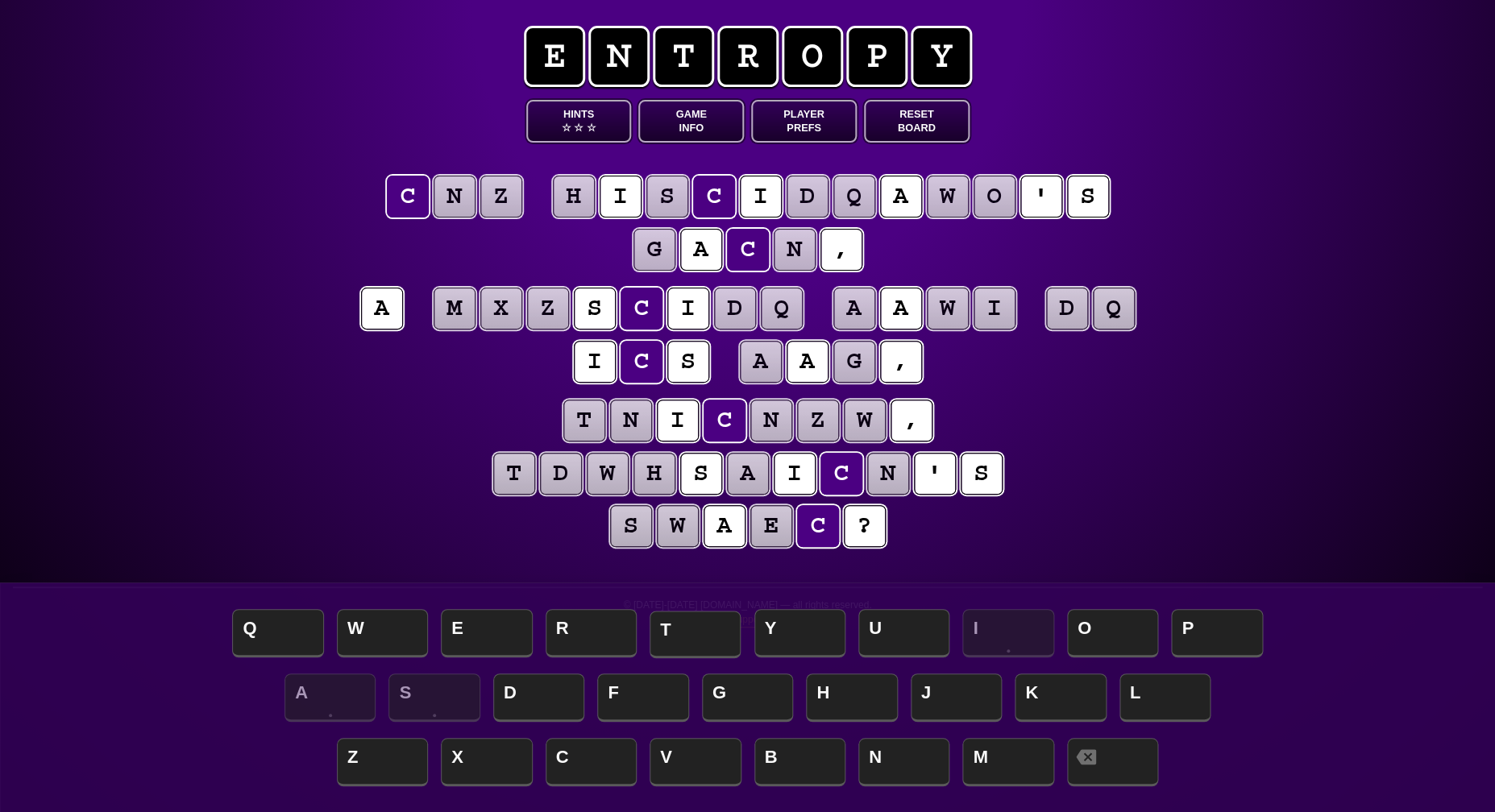
click at [672, 634] on span "T" at bounding box center [695, 634] width 91 height 47
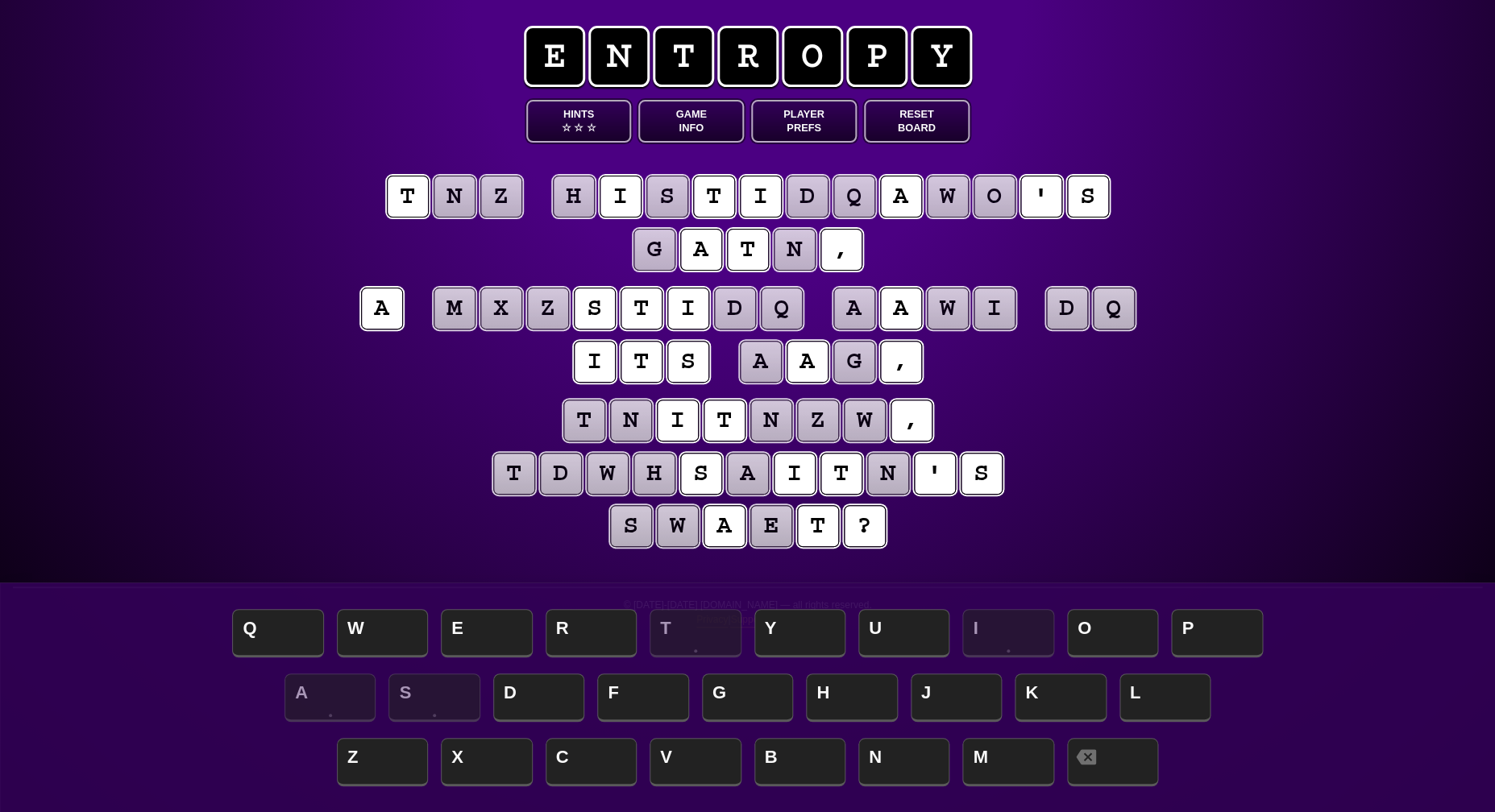
click at [1059, 315] on puzzle-tile "d" at bounding box center [1067, 309] width 42 height 42
click at [1103, 637] on span "O" at bounding box center [1112, 634] width 91 height 47
click at [1111, 316] on puzzle-tile "q" at bounding box center [1113, 309] width 42 height 42
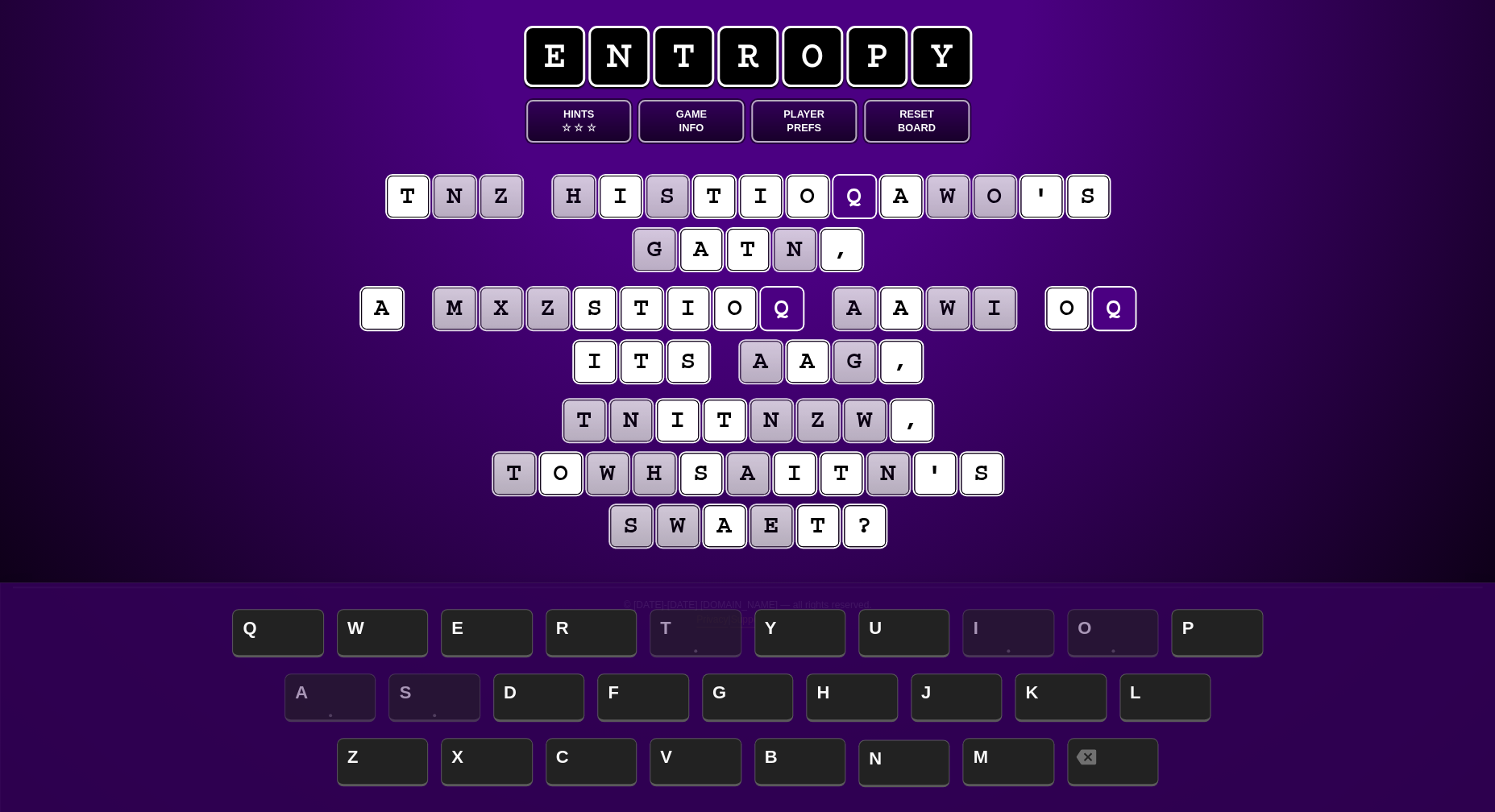
click at [909, 764] on span "N" at bounding box center [904, 763] width 91 height 47
click at [943, 199] on puzzle-tile "w" at bounding box center [948, 197] width 42 height 42
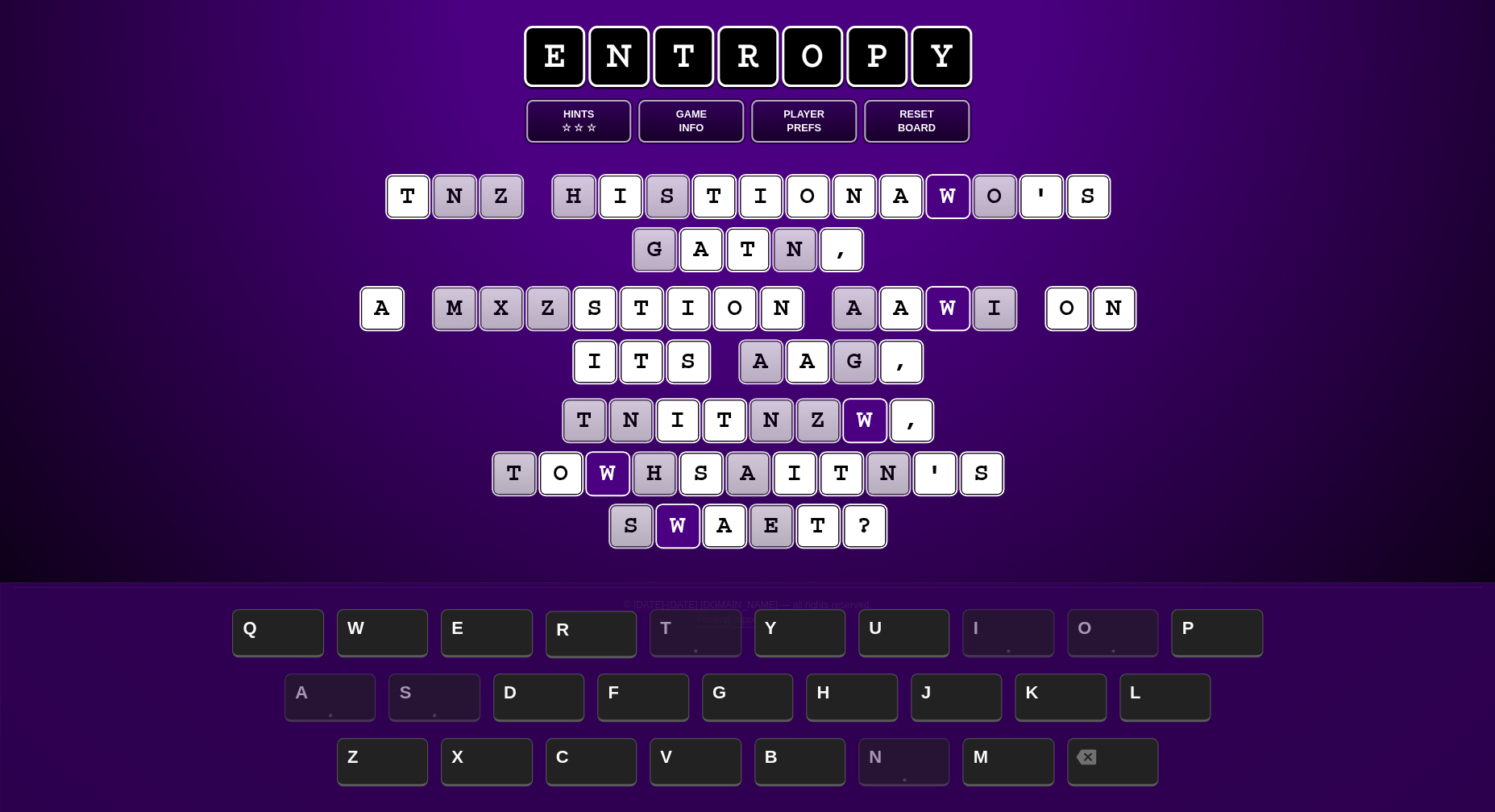
click at [599, 624] on span "R" at bounding box center [591, 634] width 91 height 47
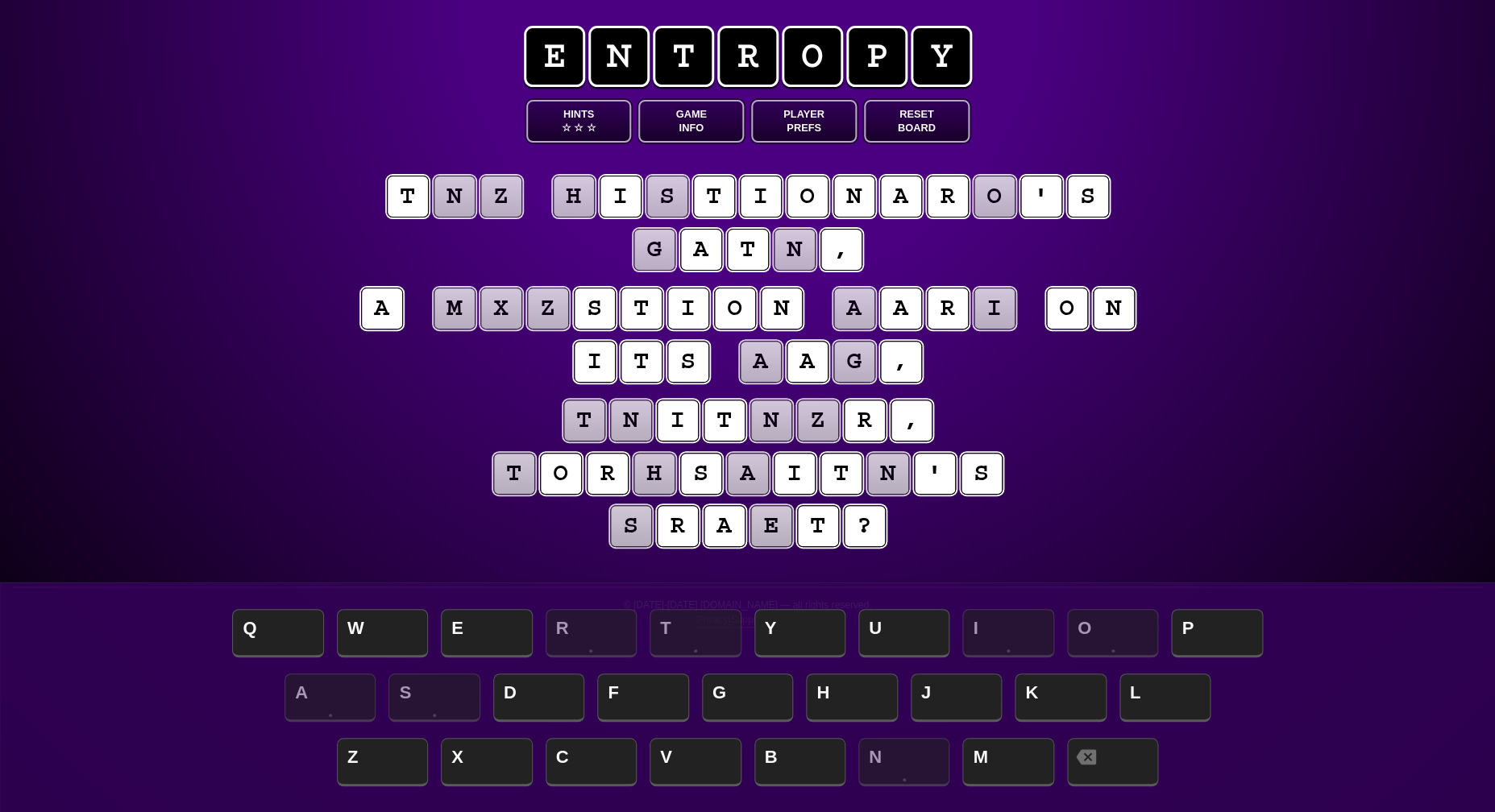
click at [995, 191] on puzzle-tile "o" at bounding box center [994, 197] width 42 height 42
click at [801, 632] on span "Y" at bounding box center [800, 634] width 91 height 47
click at [576, 197] on puzzle-tile "h" at bounding box center [573, 197] width 42 height 42
drag, startPoint x: 525, startPoint y: 696, endPoint x: 539, endPoint y: 680, distance: 21.3
click at [525, 696] on span "D" at bounding box center [539, 698] width 91 height 47
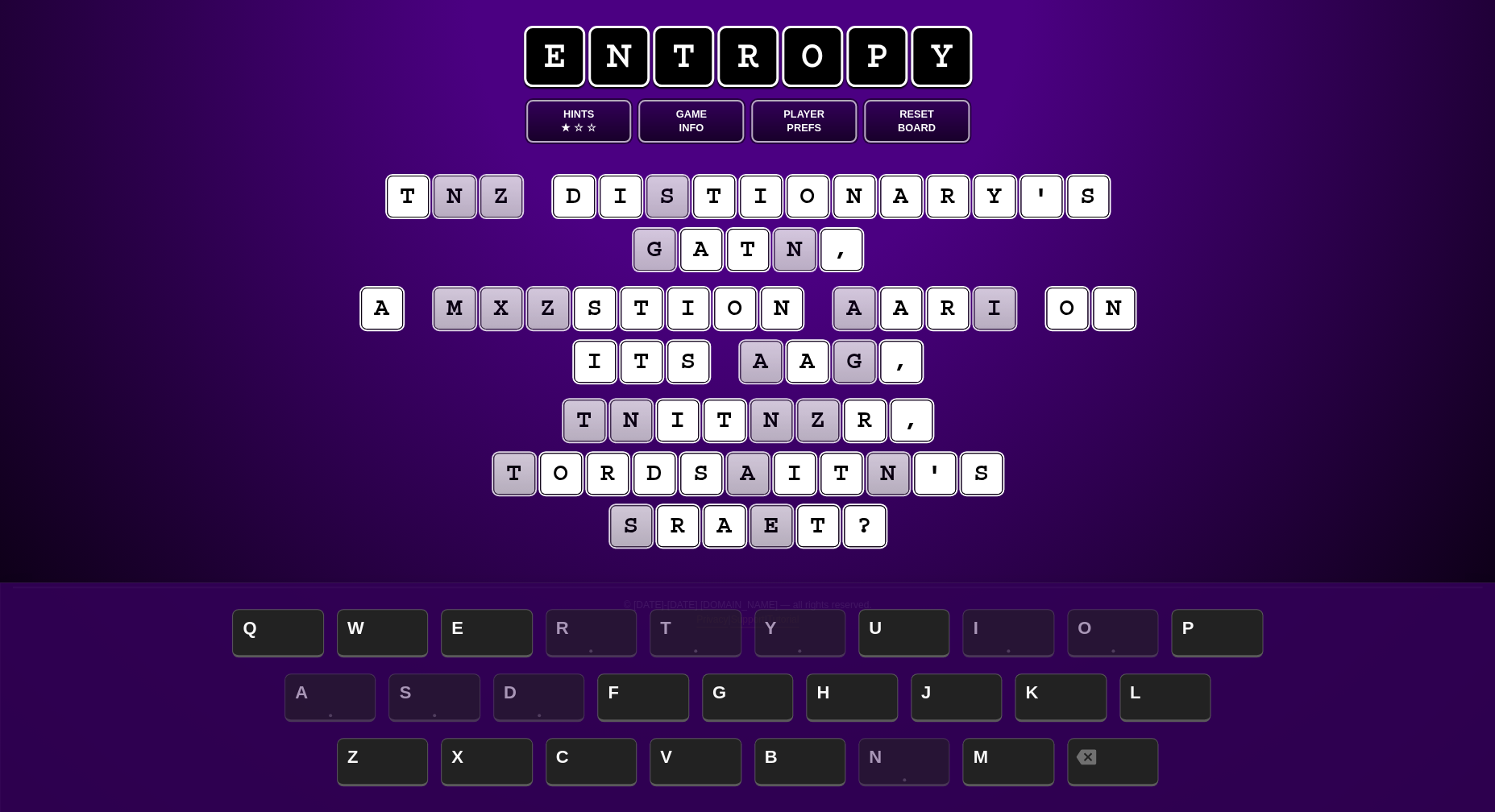
click at [667, 193] on puzzle-tile "s" at bounding box center [667, 197] width 42 height 42
click at [584, 751] on span "C" at bounding box center [591, 763] width 91 height 47
click at [452, 312] on puzzle-tile "m" at bounding box center [454, 309] width 42 height 42
click at [548, 297] on puzzle-tile "z" at bounding box center [547, 309] width 42 height 42
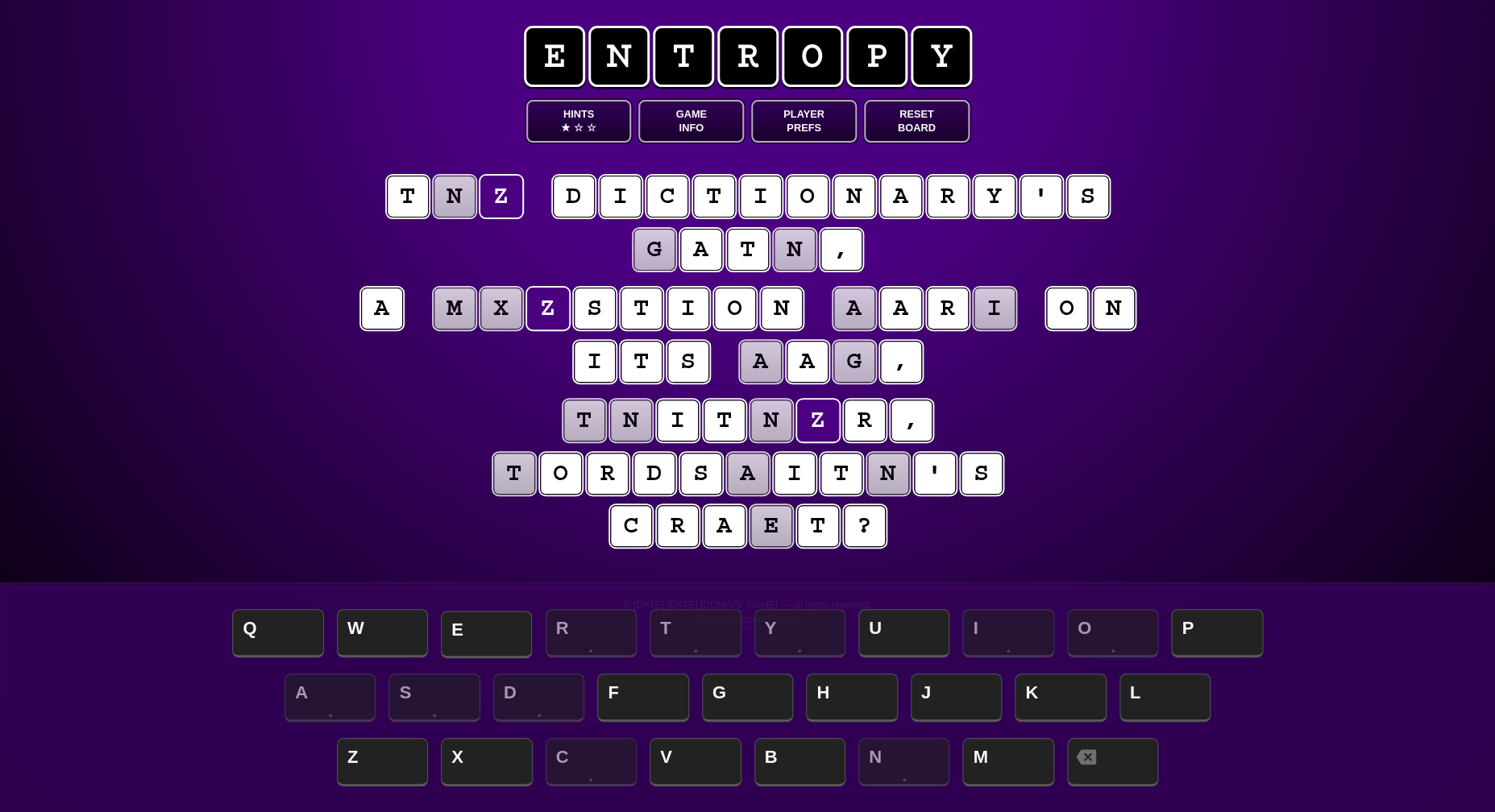
click at [470, 628] on span "E" at bounding box center [486, 634] width 91 height 47
click at [448, 308] on puzzle-tile "m" at bounding box center [454, 309] width 42 height 42
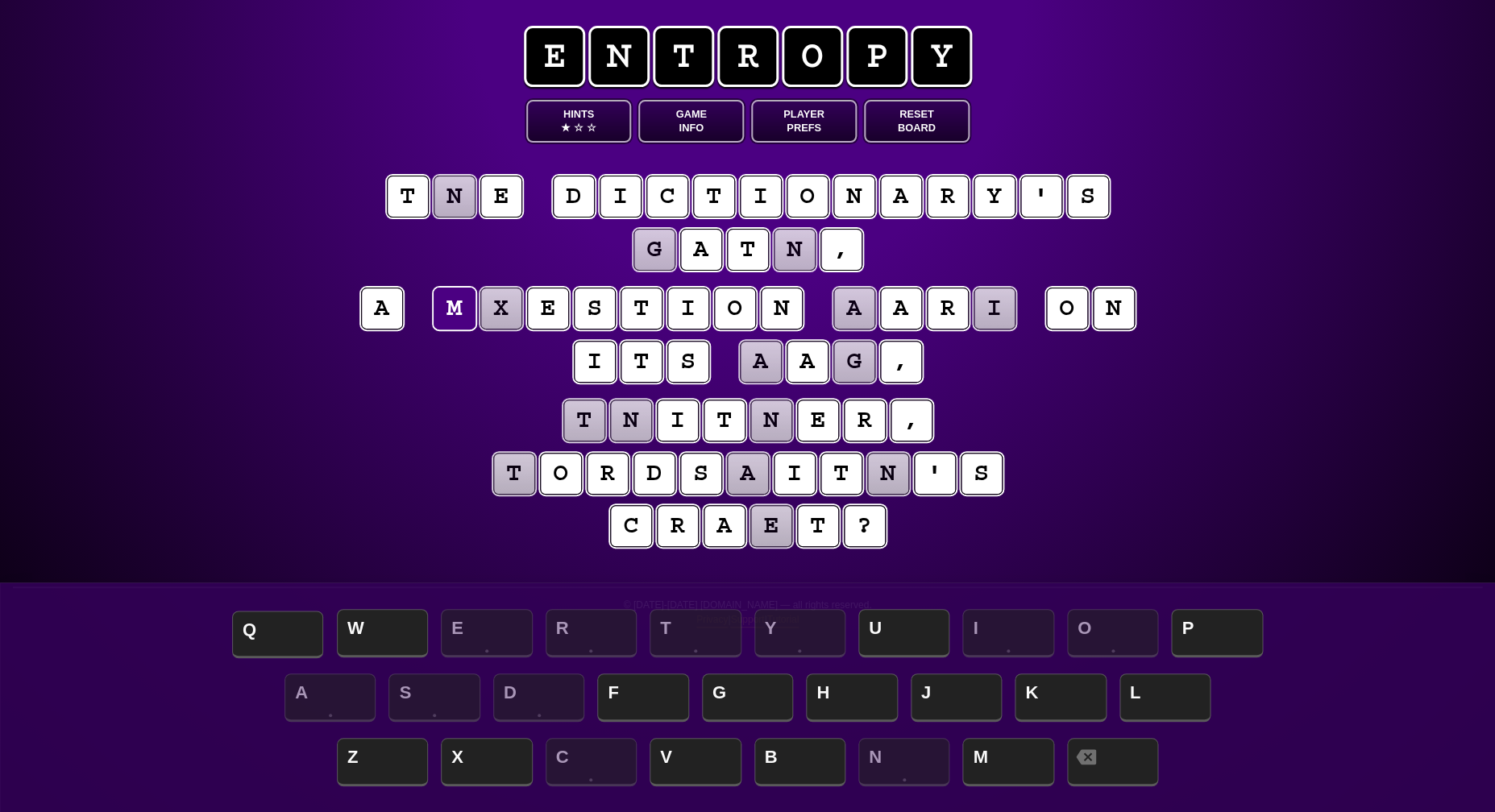
click at [301, 629] on span "Q" at bounding box center [278, 634] width 91 height 47
click at [505, 301] on puzzle-tile "x" at bounding box center [501, 309] width 42 height 42
click at [881, 631] on span "U" at bounding box center [904, 634] width 91 height 47
click at [848, 308] on puzzle-tile "a" at bounding box center [854, 309] width 42 height 42
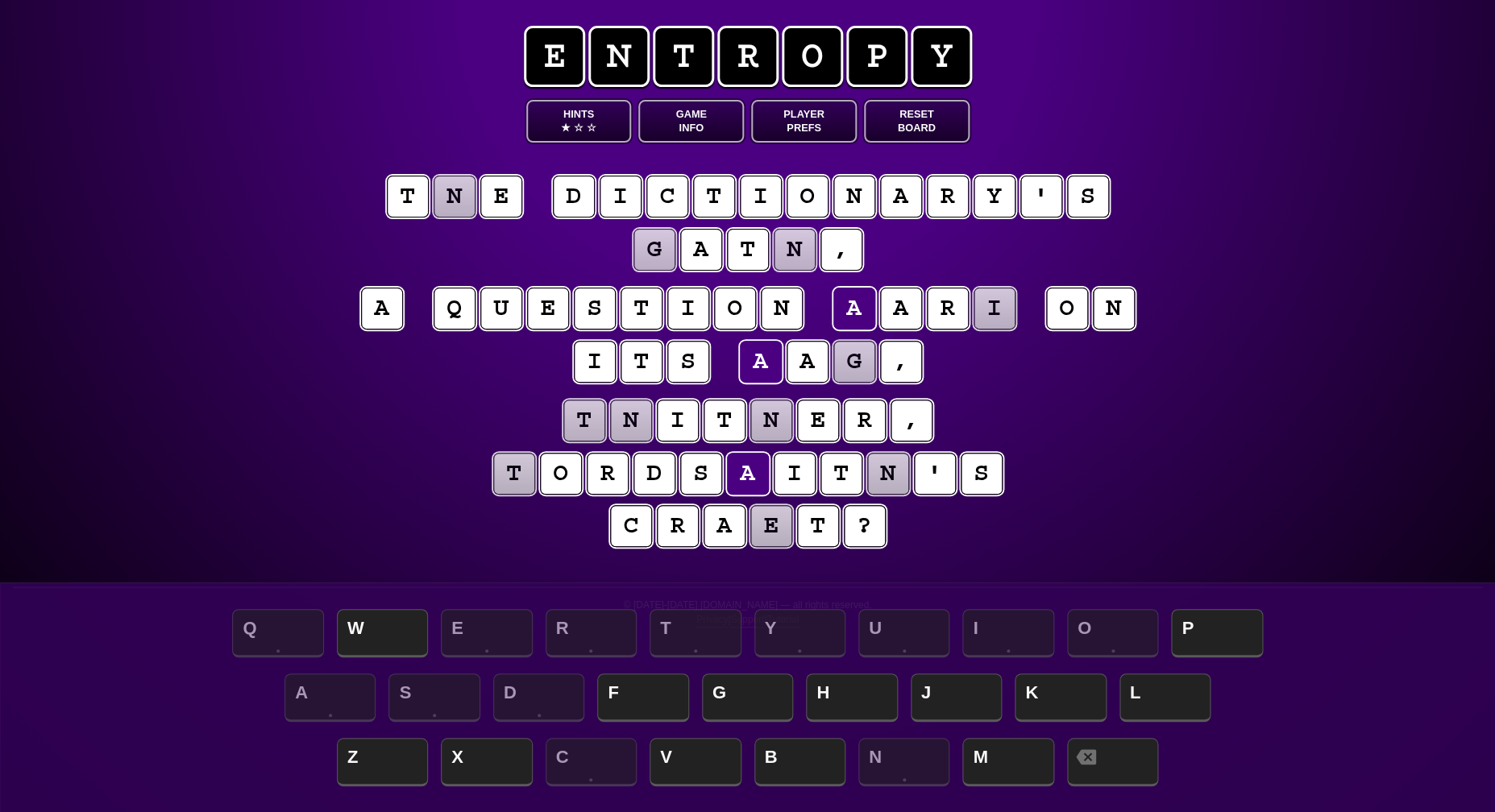
click at [1207, 464] on div "e n t r o p y Hints ★ ☆ ☆ Game Info Player Prefs Reset Board t n e d i c t i o …" at bounding box center [748, 406] width 1495 height 812
click at [522, 479] on puzzle-tile "t" at bounding box center [514, 473] width 42 height 42
click at [378, 644] on span "W" at bounding box center [383, 634] width 91 height 47
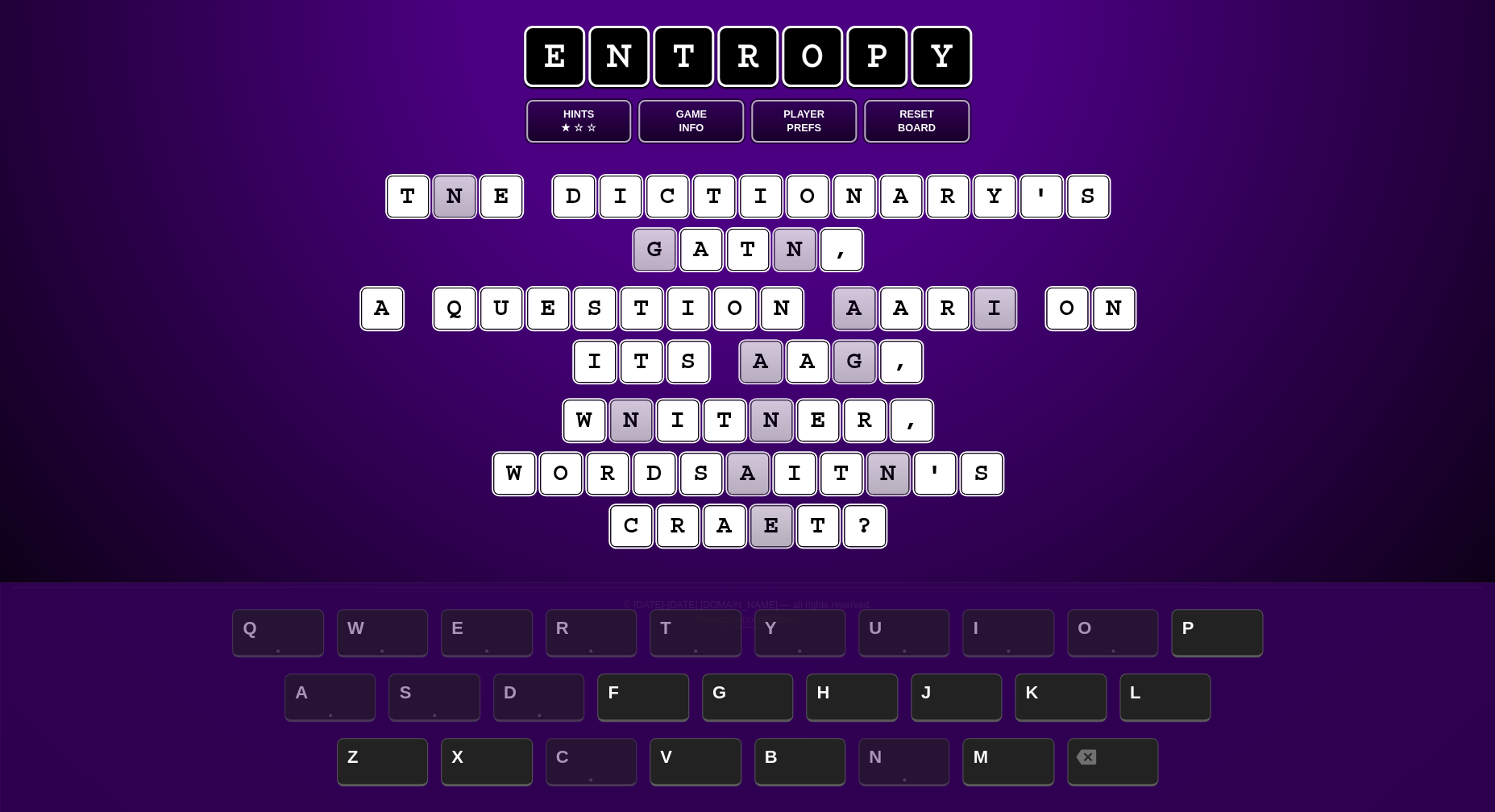
click at [741, 474] on puzzle-tile "a" at bounding box center [748, 473] width 42 height 42
click at [979, 753] on span "M" at bounding box center [1008, 763] width 91 height 47
click at [889, 480] on puzzle-tile "n" at bounding box center [888, 473] width 42 height 42
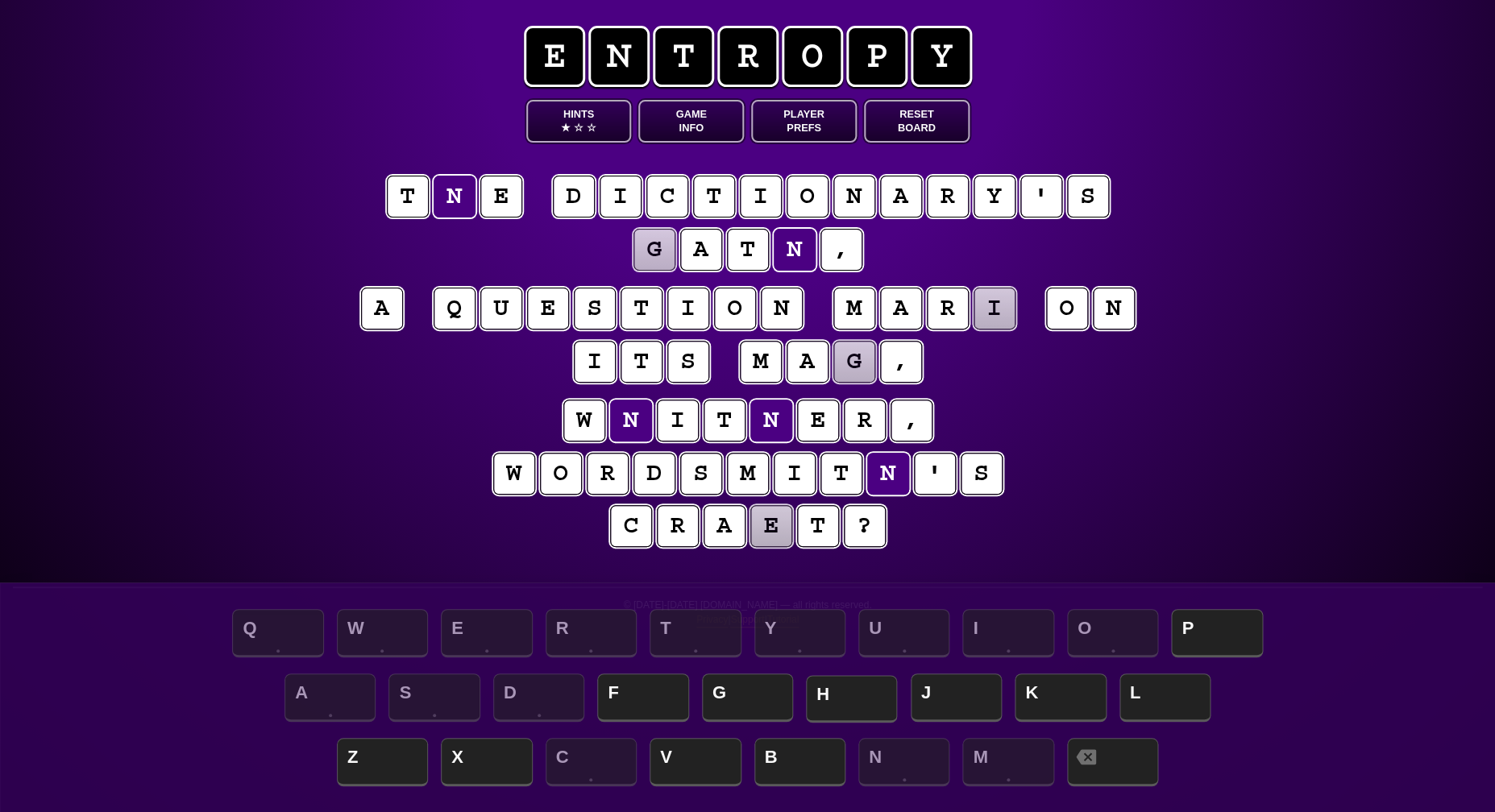
click at [867, 691] on span "H" at bounding box center [852, 698] width 91 height 47
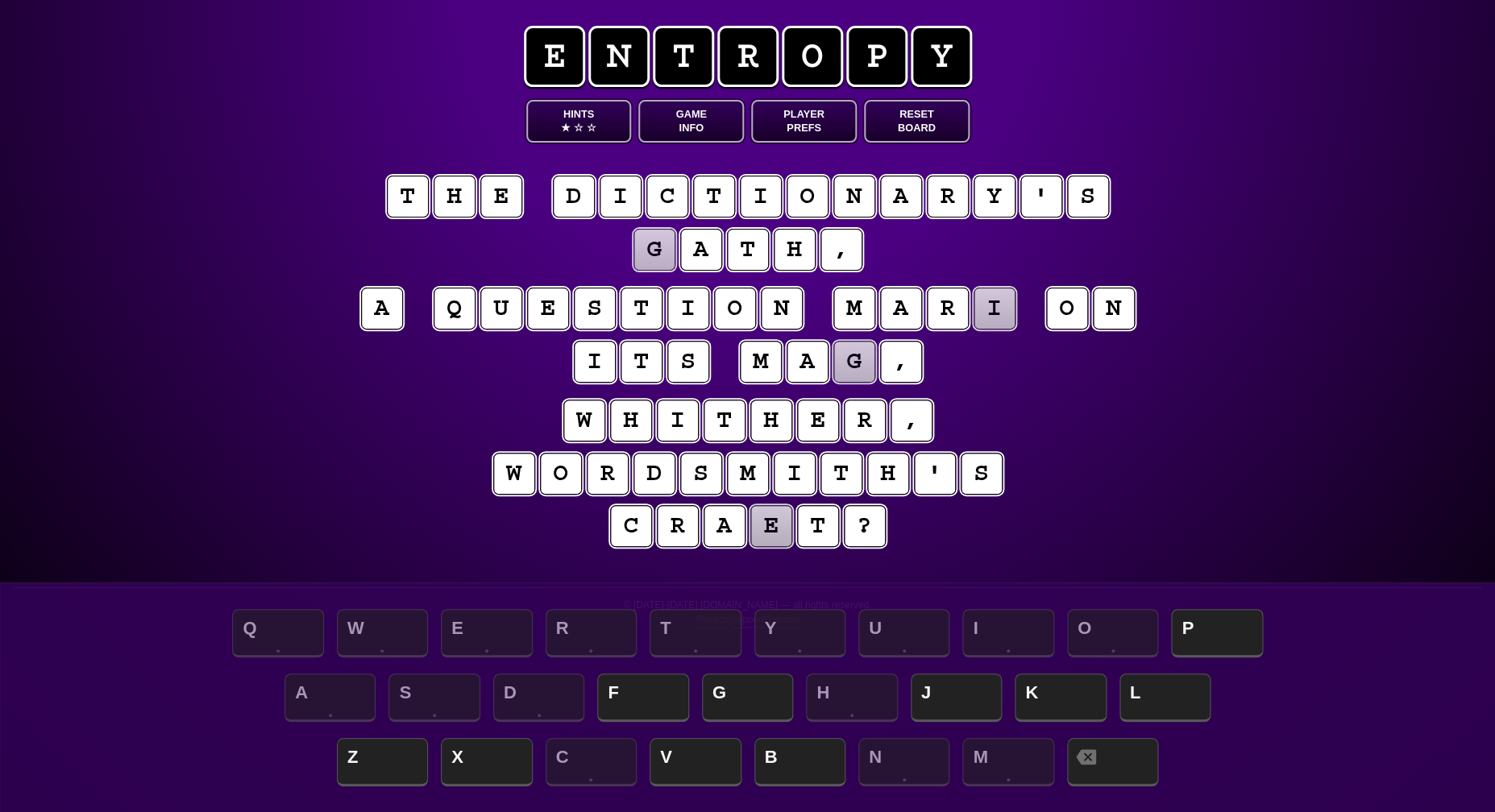
click at [992, 312] on puzzle-tile "i" at bounding box center [994, 309] width 42 height 42
click at [1029, 694] on span "K" at bounding box center [1060, 698] width 91 height 47
click at [856, 361] on puzzle-tile "g" at bounding box center [854, 361] width 42 height 42
click at [1206, 621] on span "P" at bounding box center [1217, 634] width 91 height 47
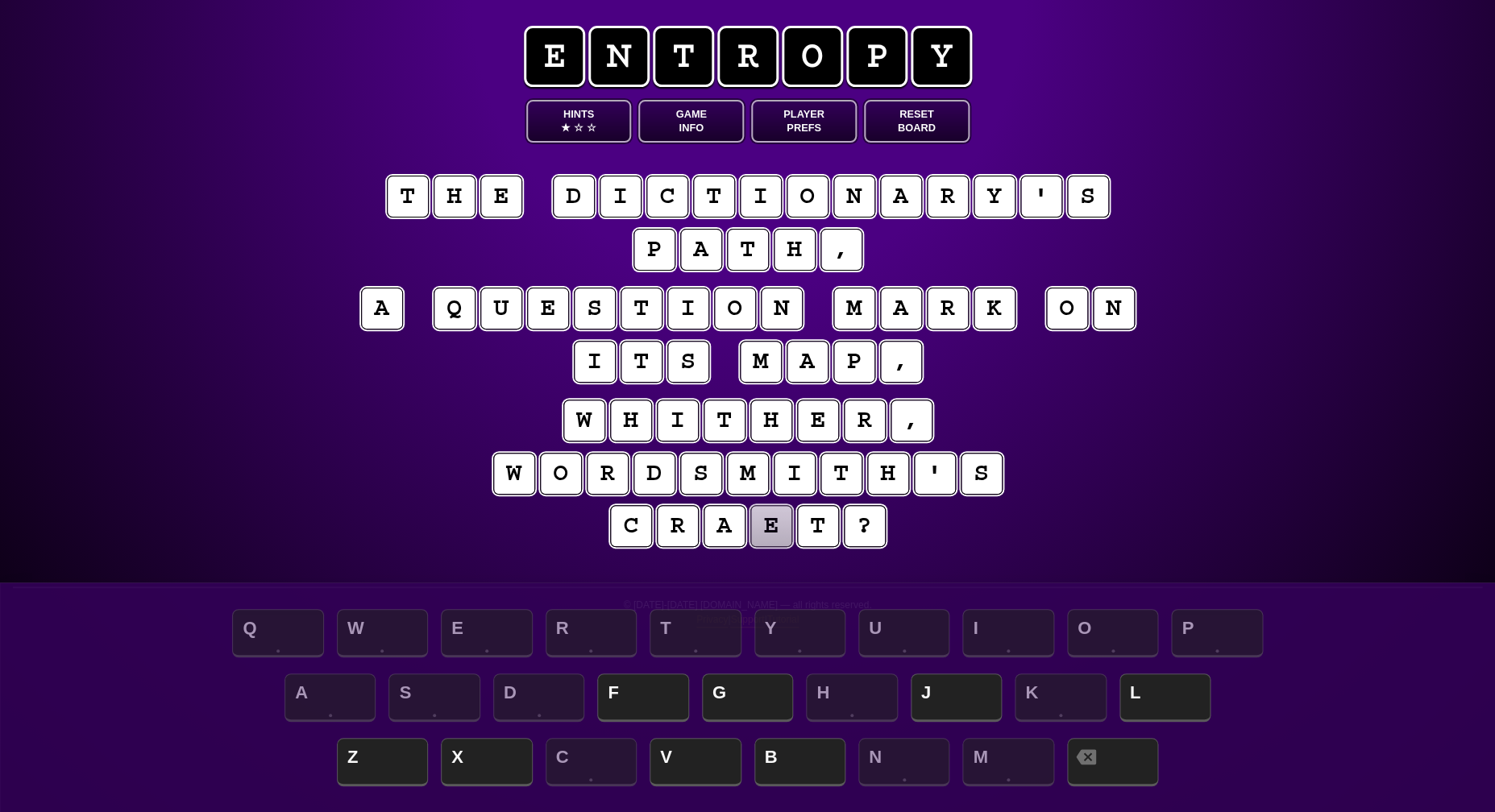
click at [773, 540] on puzzle-tile "e" at bounding box center [771, 526] width 42 height 42
click at [614, 696] on span "F" at bounding box center [643, 698] width 91 height 47
